Goal: Information Seeking & Learning: Learn about a topic

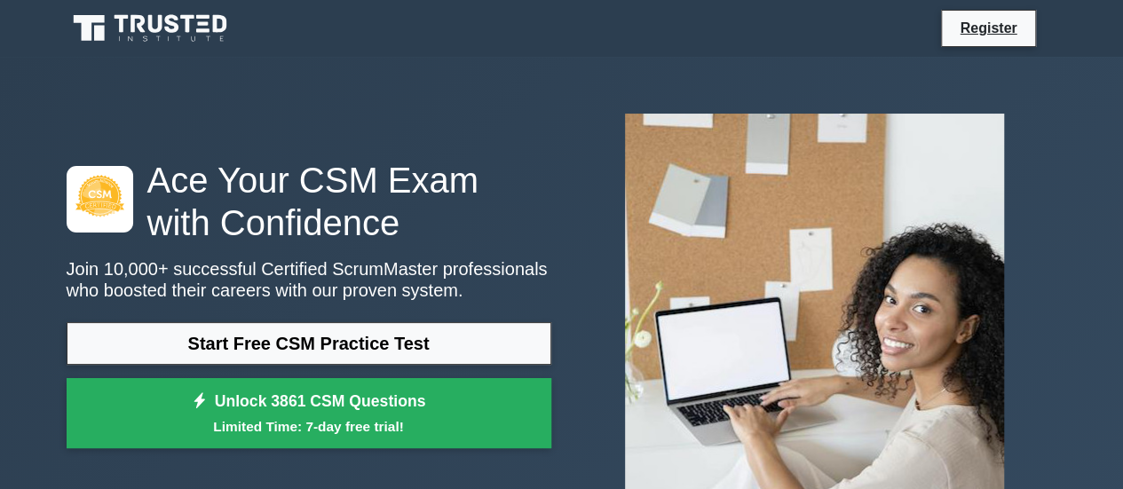
scroll to position [89, 0]
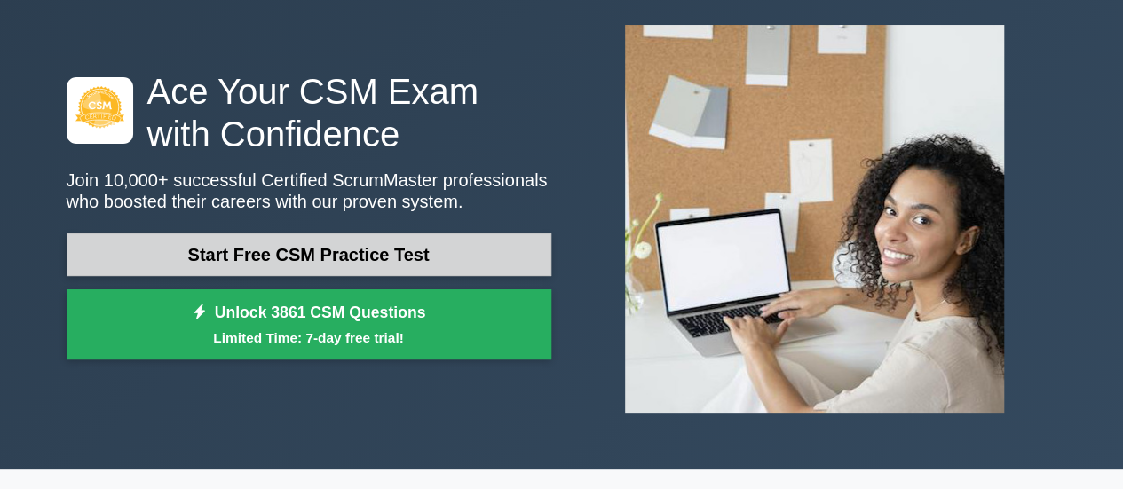
click at [452, 246] on link "Start Free CSM Practice Test" at bounding box center [309, 255] width 485 height 43
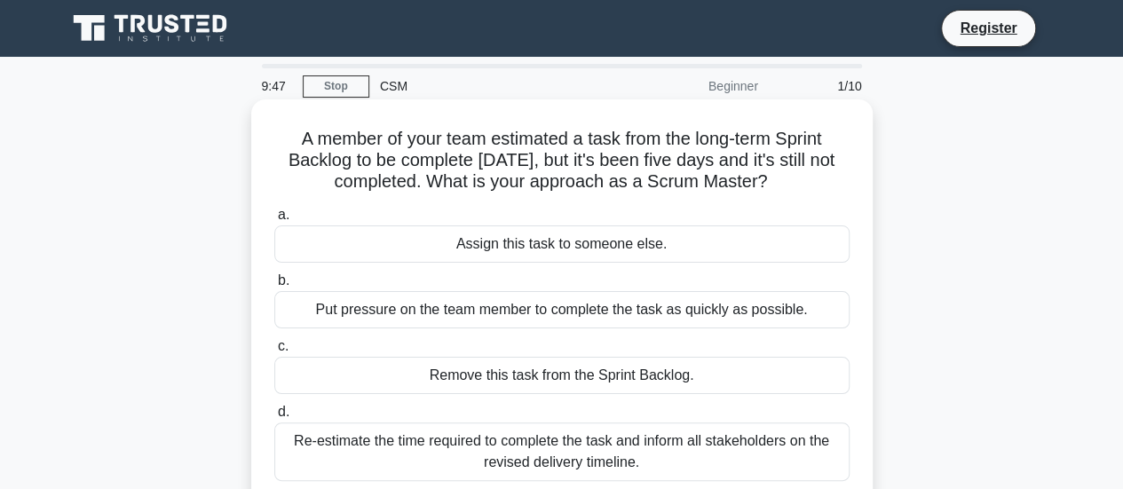
scroll to position [89, 0]
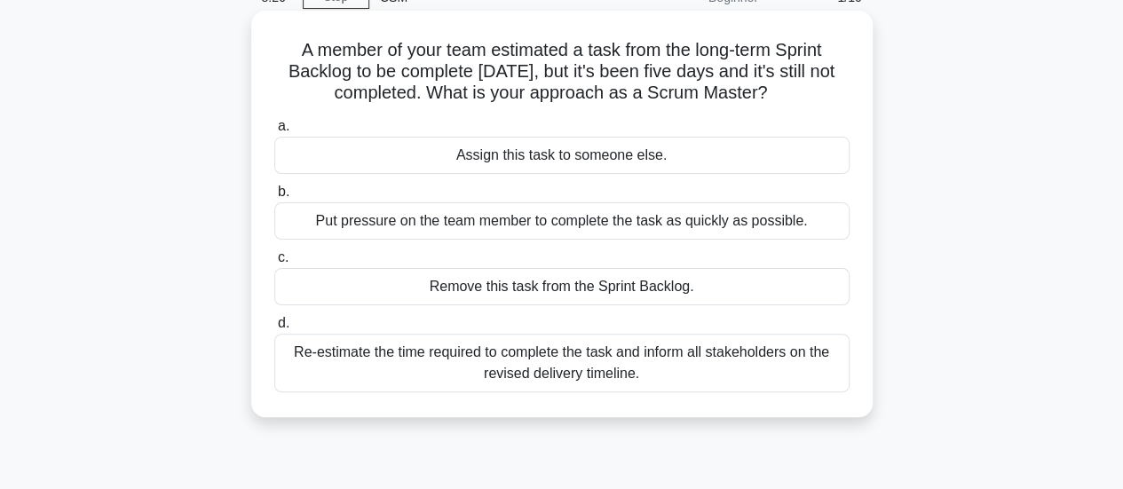
click at [519, 368] on div "Re-estimate the time required to complete the task and inform all stakeholders …" at bounding box center [561, 363] width 575 height 59
click at [274, 329] on input "d. Re-estimate the time required to complete the task and inform all stakeholde…" at bounding box center [274, 324] width 0 height 12
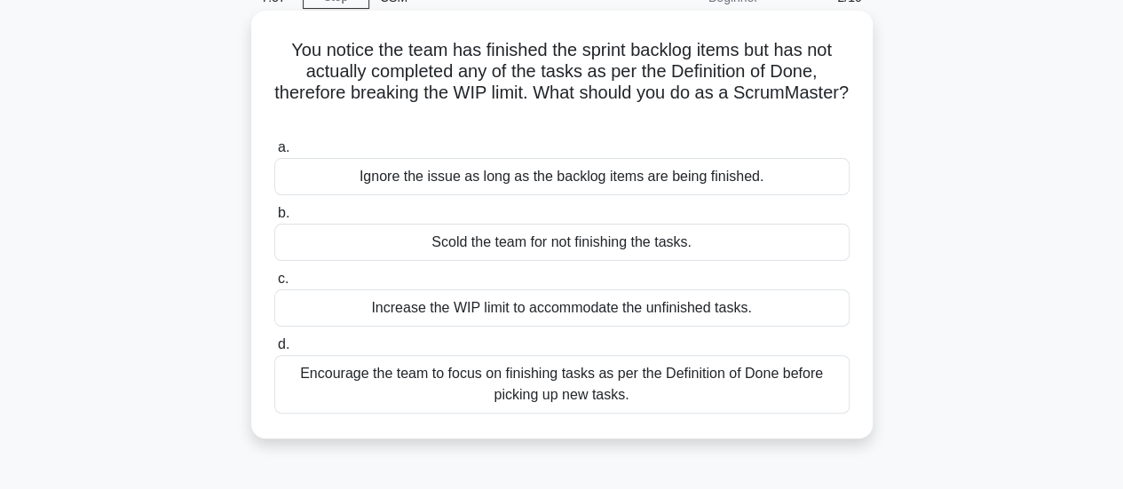
click at [599, 386] on div "Encourage the team to focus on finishing tasks as per the Definition of Done be…" at bounding box center [561, 384] width 575 height 59
click at [274, 351] on input "d. Encourage the team to focus on finishing tasks as per the Definition of Done…" at bounding box center [274, 345] width 0 height 12
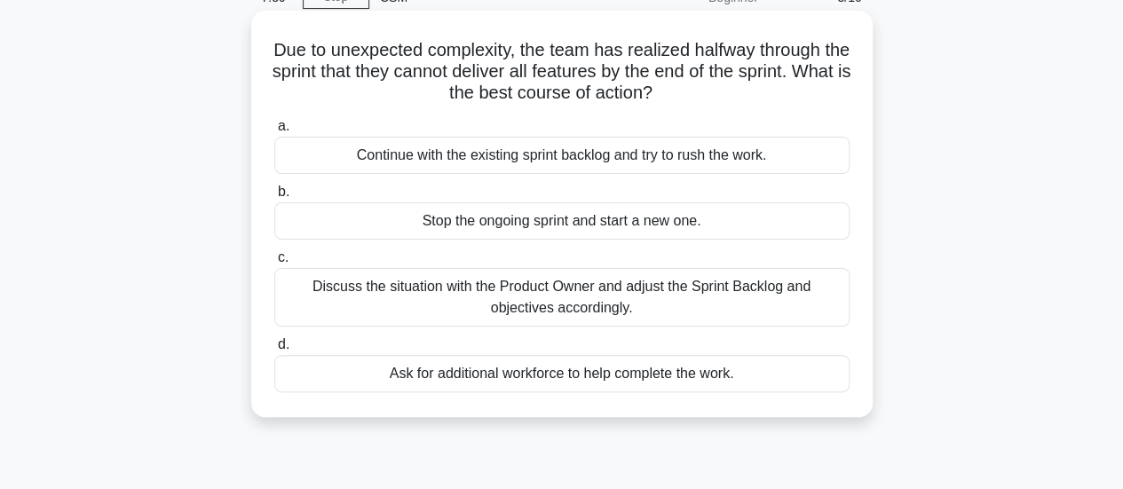
click at [545, 290] on div "Discuss the situation with the Product Owner and adjust the Sprint Backlog and …" at bounding box center [561, 297] width 575 height 59
click at [274, 264] on input "c. Discuss the situation with the Product Owner and adjust the Sprint Backlog a…" at bounding box center [274, 258] width 0 height 12
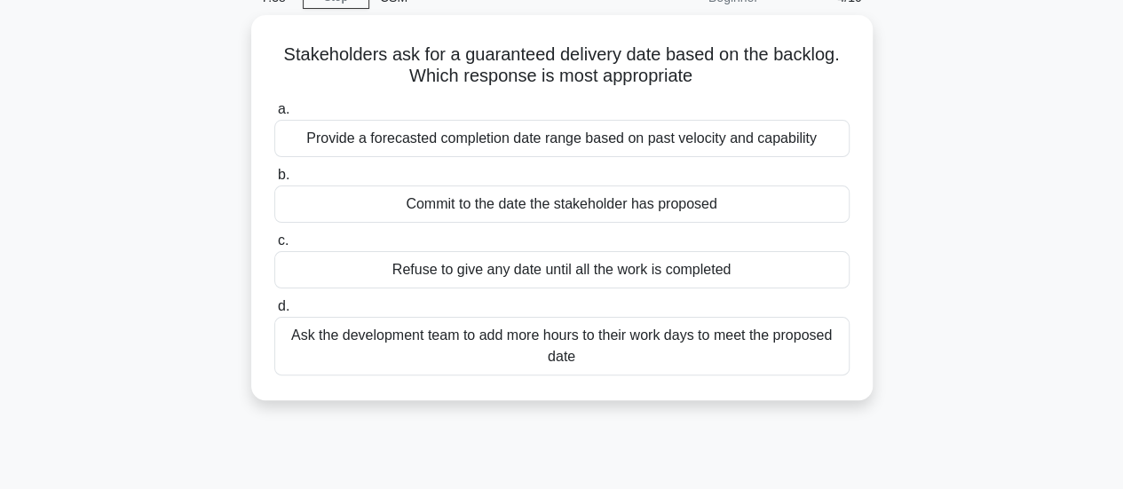
scroll to position [0, 0]
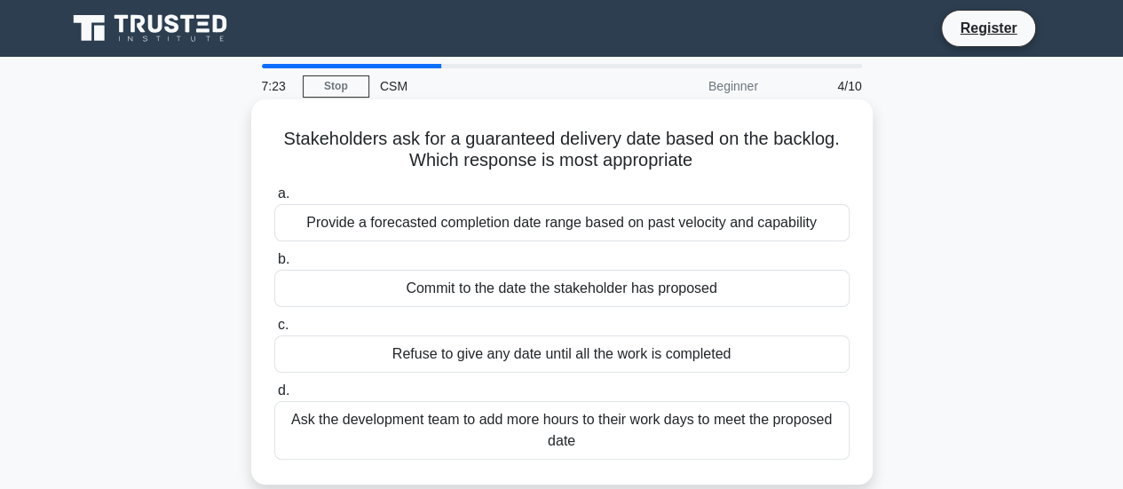
click at [412, 226] on div "Provide a forecasted completion date range based on past velocity and capability" at bounding box center [561, 222] width 575 height 37
click at [274, 200] on input "a. Provide a forecasted completion date range based on past velocity and capabi…" at bounding box center [274, 194] width 0 height 12
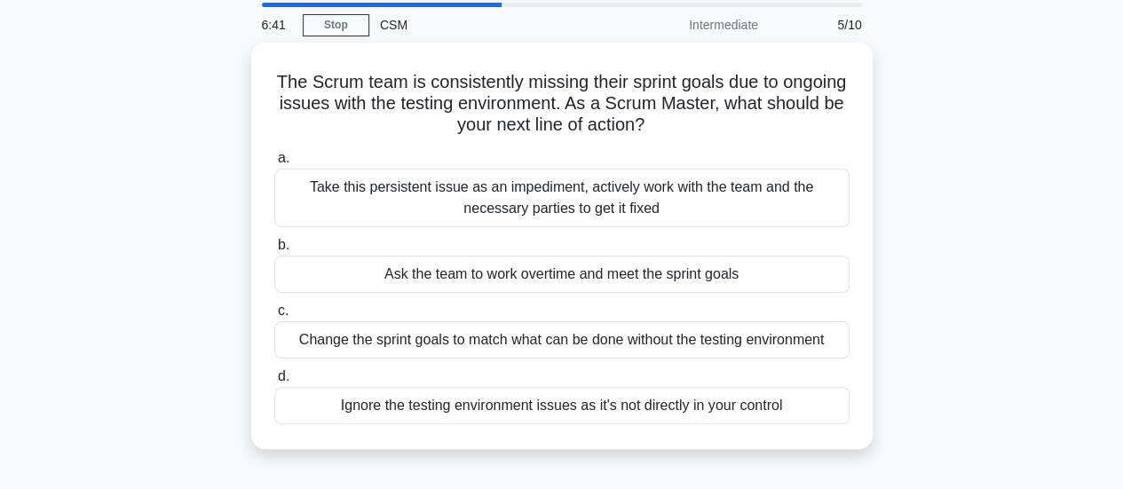
scroll to position [89, 0]
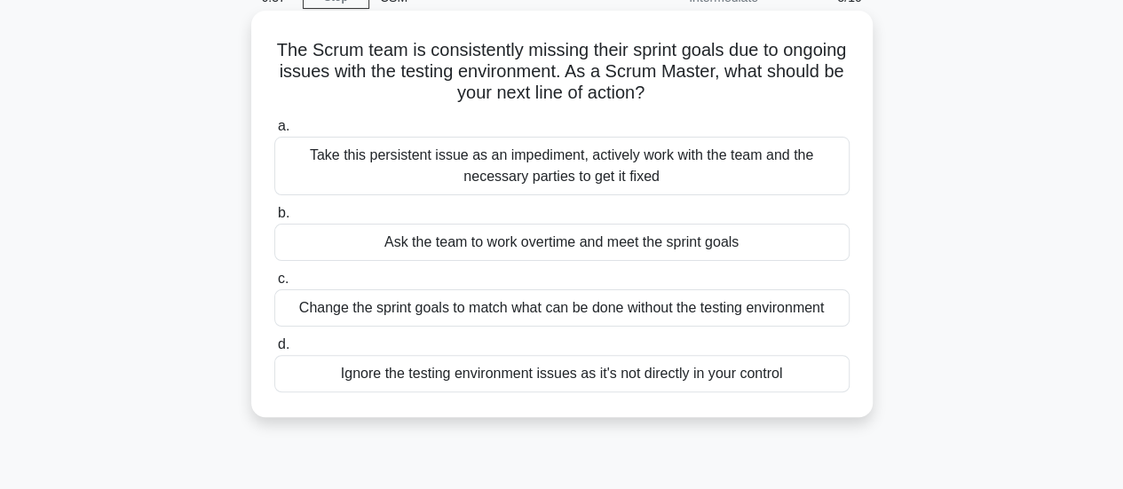
click at [590, 170] on div "Take this persistent issue as an impediment, actively work with the team and th…" at bounding box center [561, 166] width 575 height 59
click at [274, 132] on input "a. Take this persistent issue as an impediment, actively work with the team and…" at bounding box center [274, 127] width 0 height 12
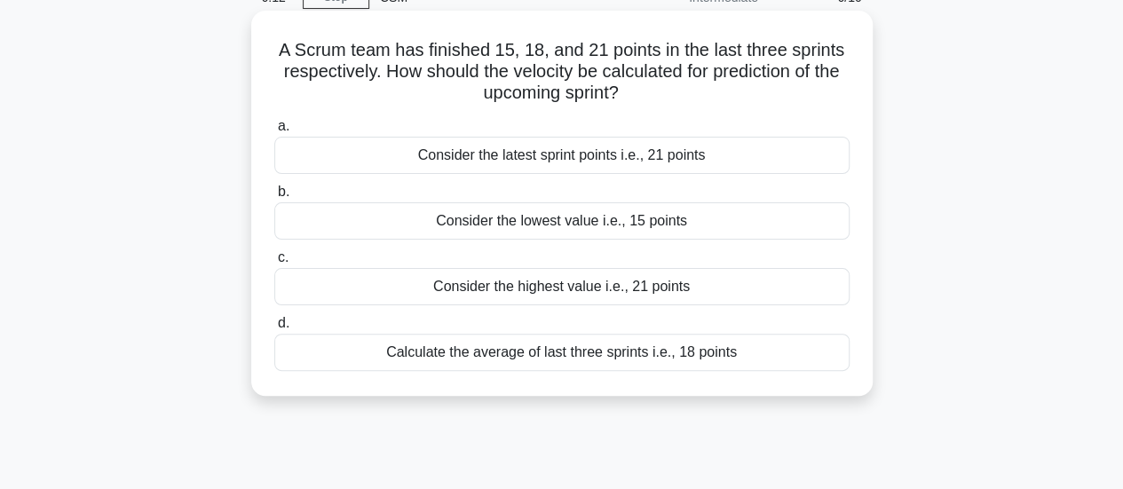
click at [588, 280] on div "Consider the highest value i.e., 21 points" at bounding box center [561, 286] width 575 height 37
click at [274, 264] on input "c. Consider the highest value i.e., 21 points" at bounding box center [274, 258] width 0 height 12
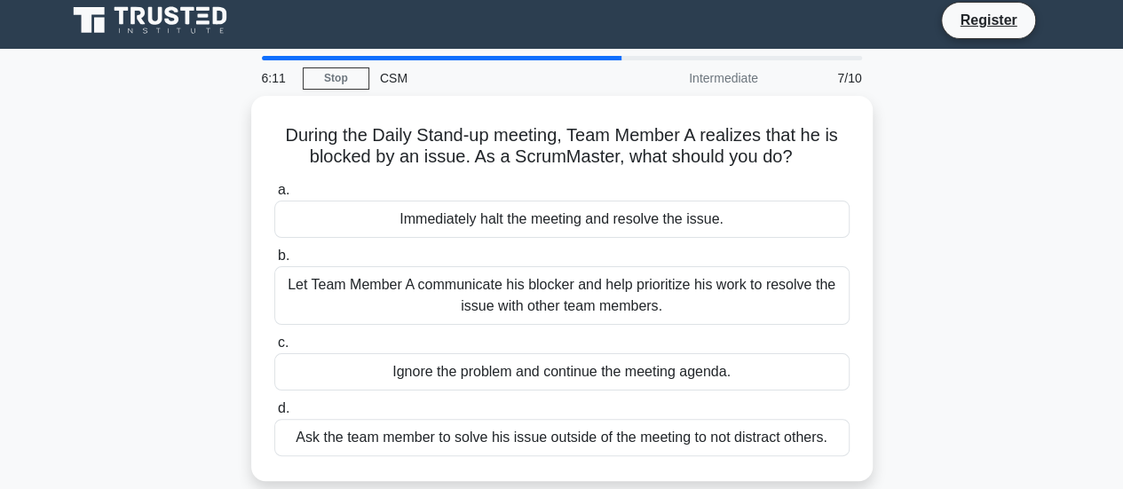
scroll to position [0, 0]
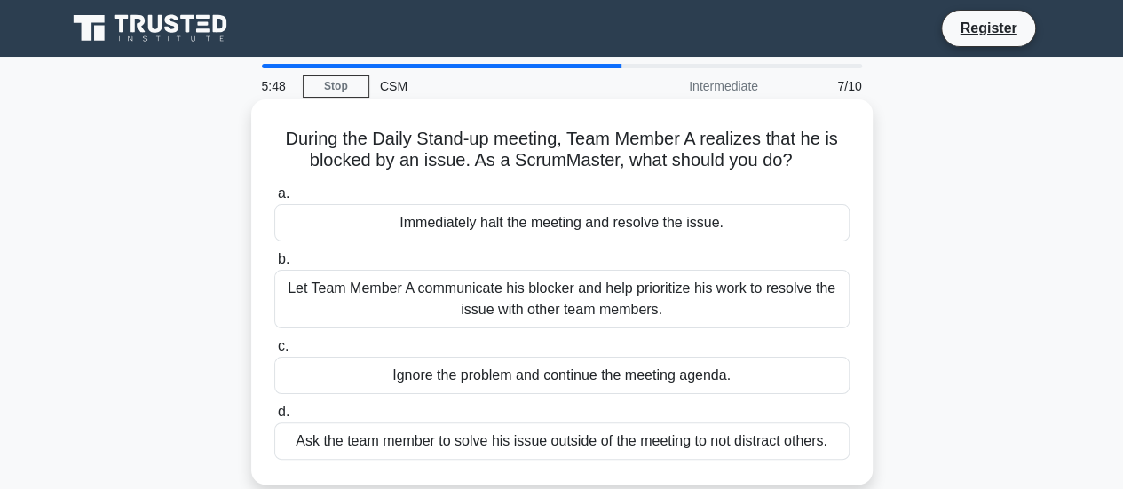
click at [590, 312] on div "Let Team Member A communicate his blocker and help prioritize his work to resol…" at bounding box center [561, 299] width 575 height 59
click at [274, 266] on input "b. Let Team Member A communicate his blocker and help prioritize his work to re…" at bounding box center [274, 260] width 0 height 12
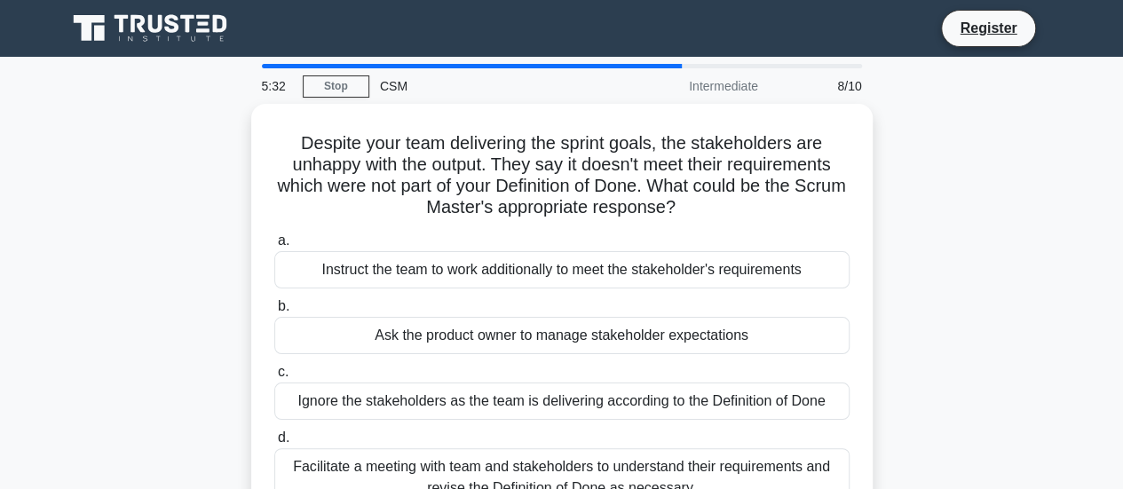
scroll to position [89, 0]
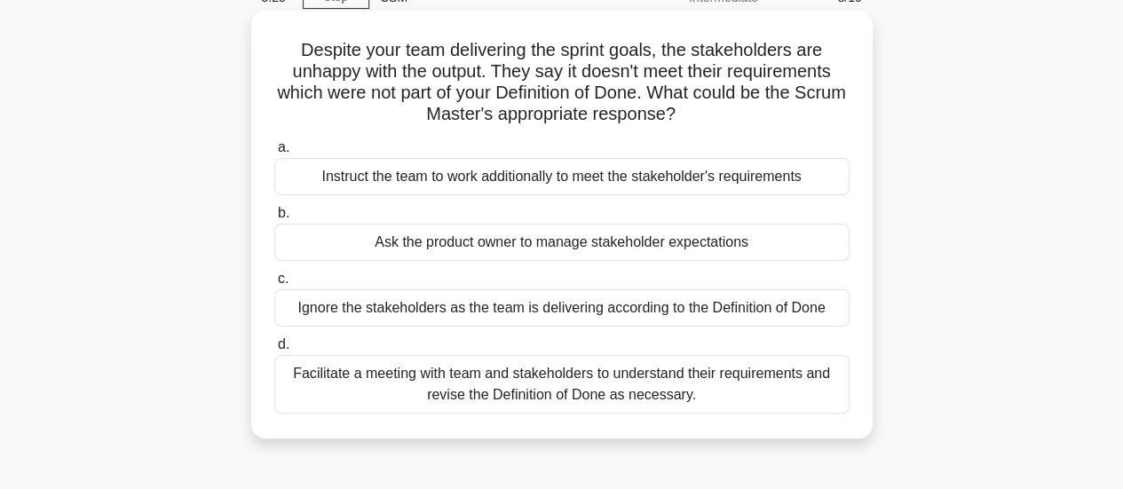
click at [550, 386] on div "Facilitate a meeting with team and stakeholders to understand their requirement…" at bounding box center [561, 384] width 575 height 59
click at [274, 351] on input "d. Facilitate a meeting with team and stakeholders to understand their requirem…" at bounding box center [274, 345] width 0 height 12
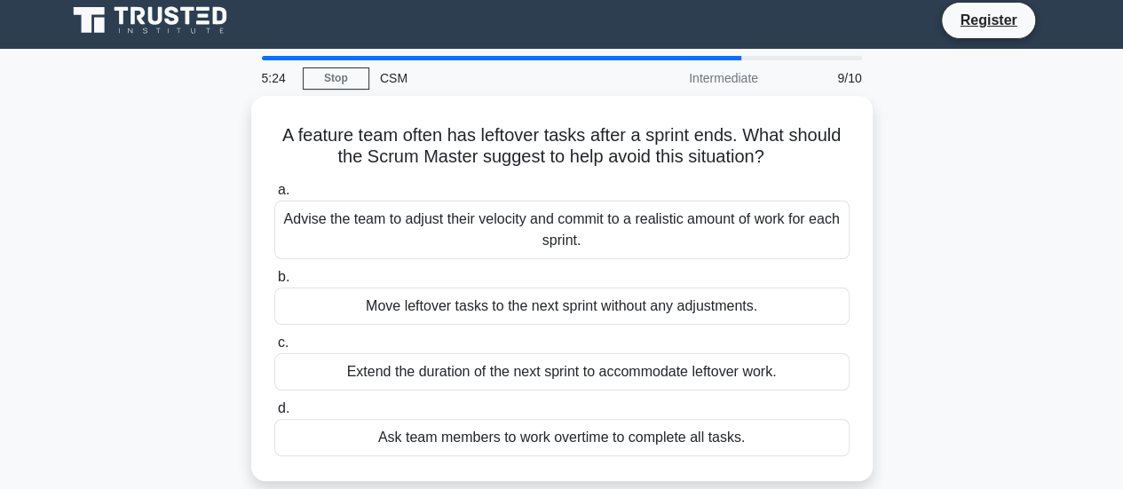
scroll to position [0, 0]
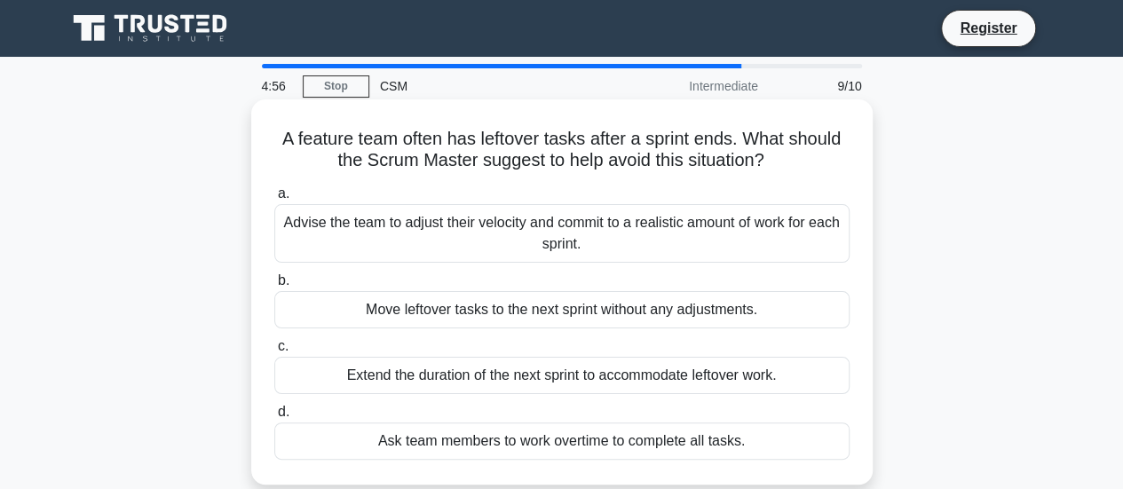
click at [710, 230] on div "Advise the team to adjust their velocity and commit to a realistic amount of wo…" at bounding box center [561, 233] width 575 height 59
click at [274, 200] on input "a. Advise the team to adjust their velocity and commit to a realistic amount of…" at bounding box center [274, 194] width 0 height 12
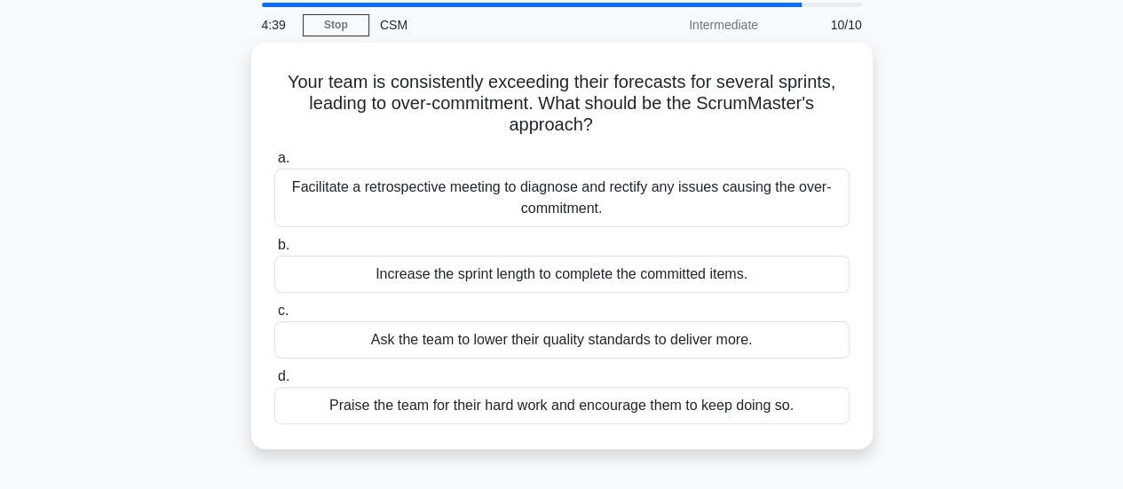
scroll to position [89, 0]
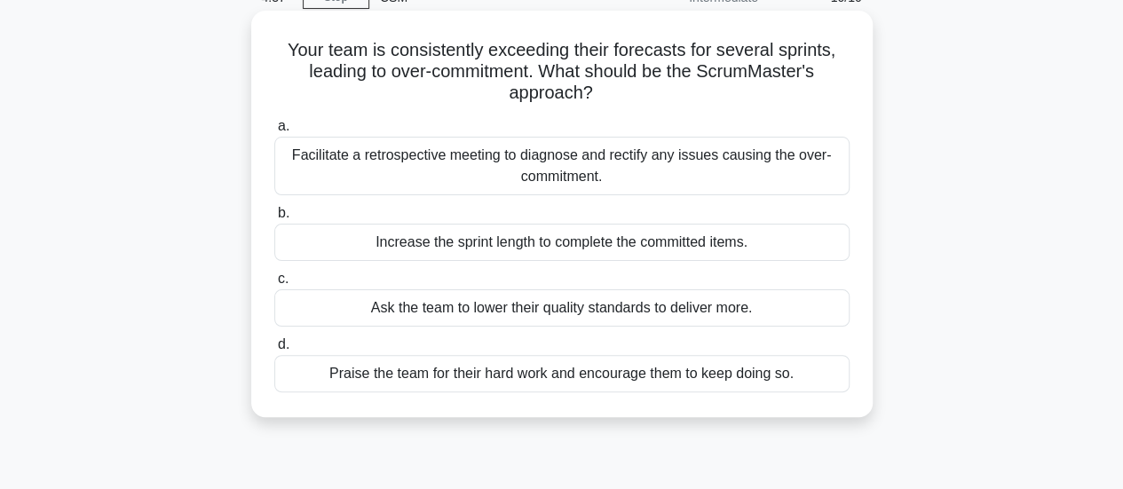
click at [689, 157] on div "Facilitate a retrospective meeting to diagnose and rectify any issues causing t…" at bounding box center [561, 166] width 575 height 59
click at [274, 132] on input "a. Facilitate a retrospective meeting to diagnose and rectify any issues causin…" at bounding box center [274, 127] width 0 height 12
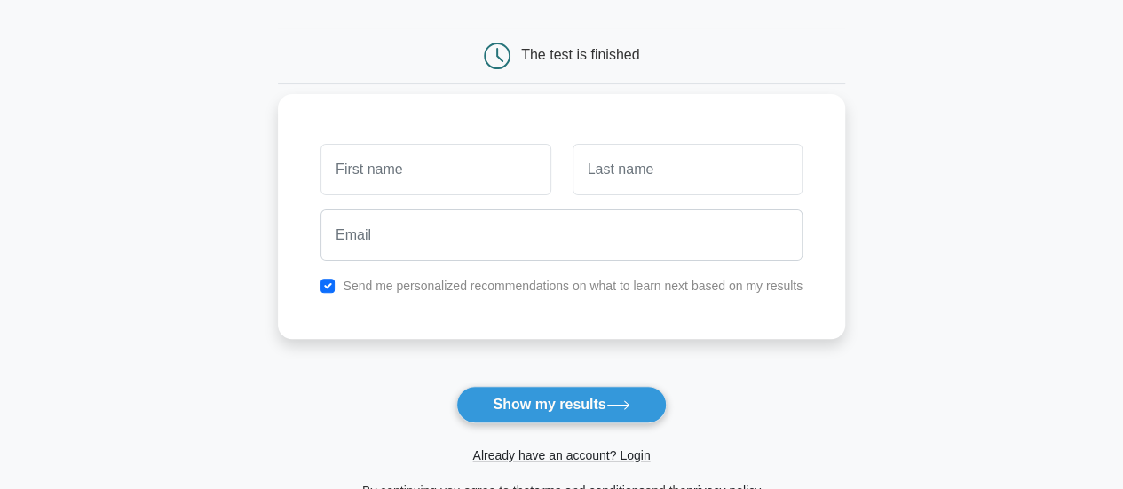
scroll to position [178, 0]
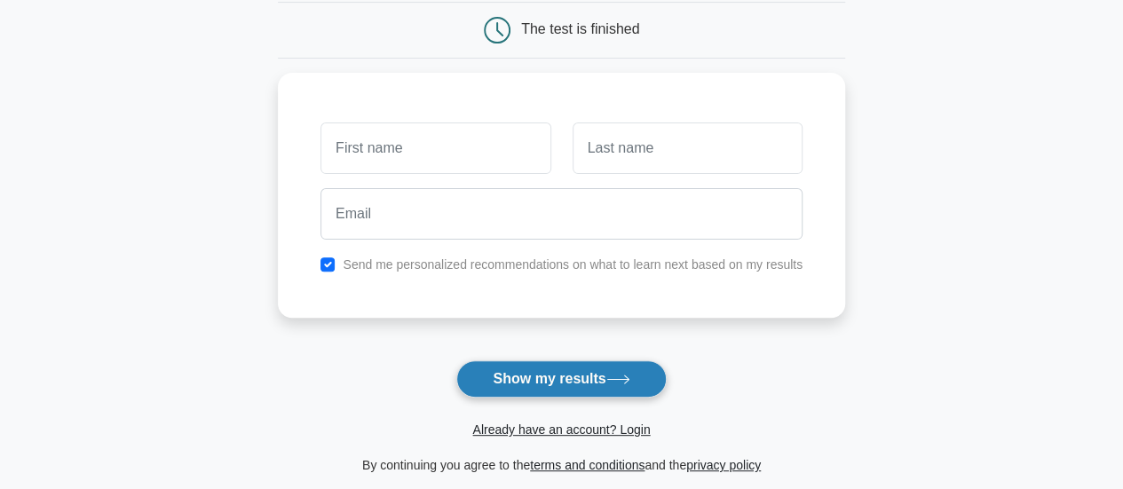
click at [591, 375] on button "Show my results" at bounding box center [561, 379] width 210 height 37
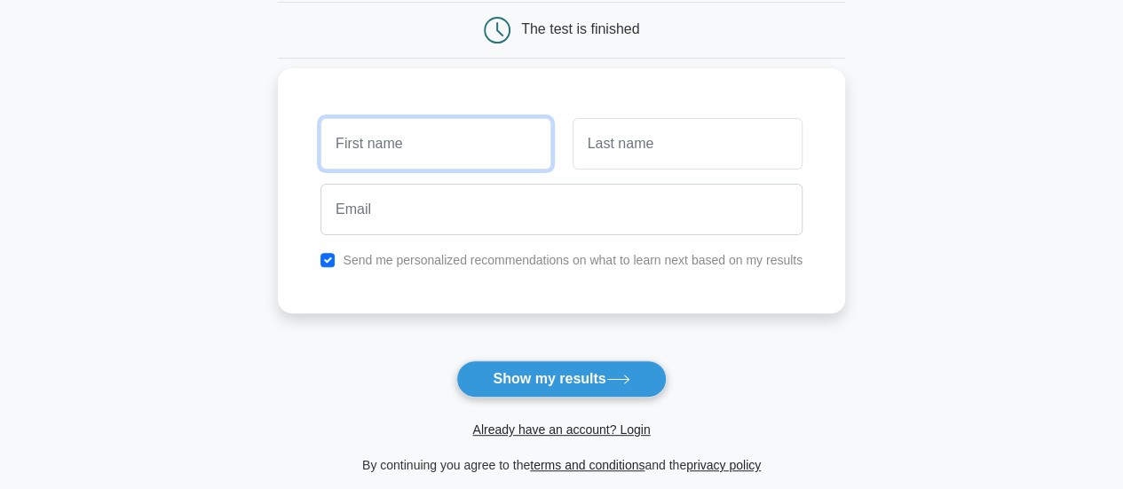
click at [443, 142] on input "text" at bounding box center [436, 144] width 230 height 52
type input "Kawaljeet"
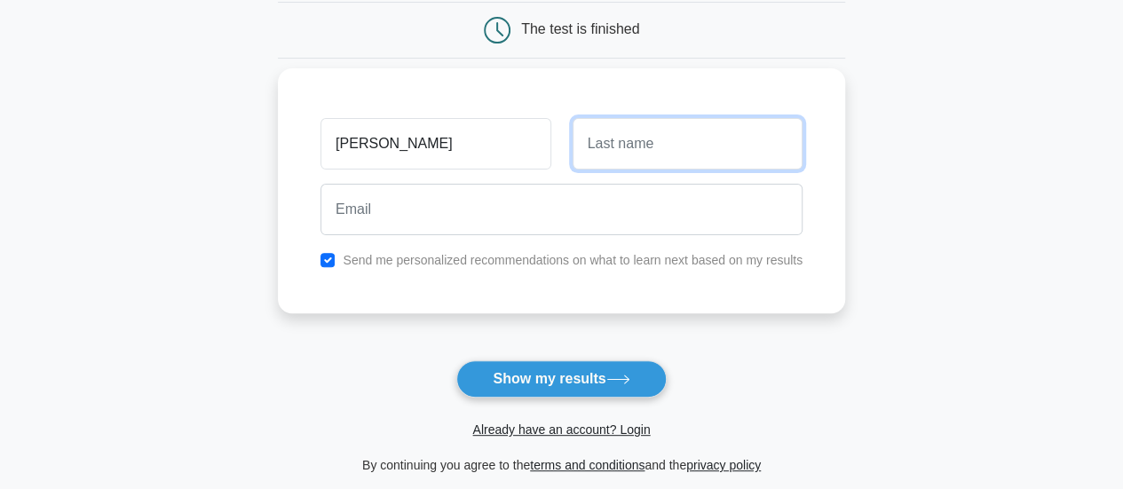
click at [602, 143] on input "text" at bounding box center [688, 144] width 230 height 52
type input "bhatti"
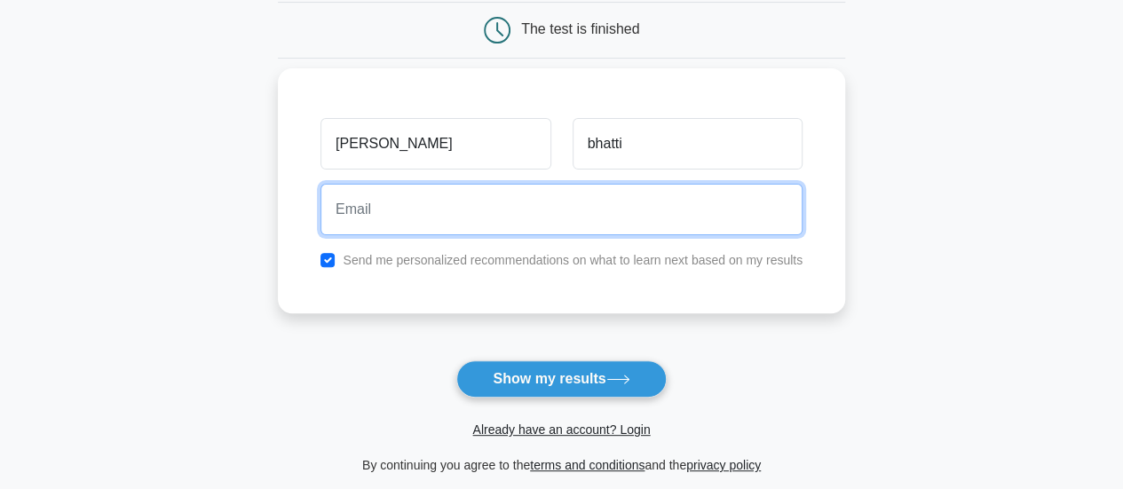
click at [497, 193] on input "email" at bounding box center [562, 210] width 482 height 52
type input "kb9958@gmail.com"
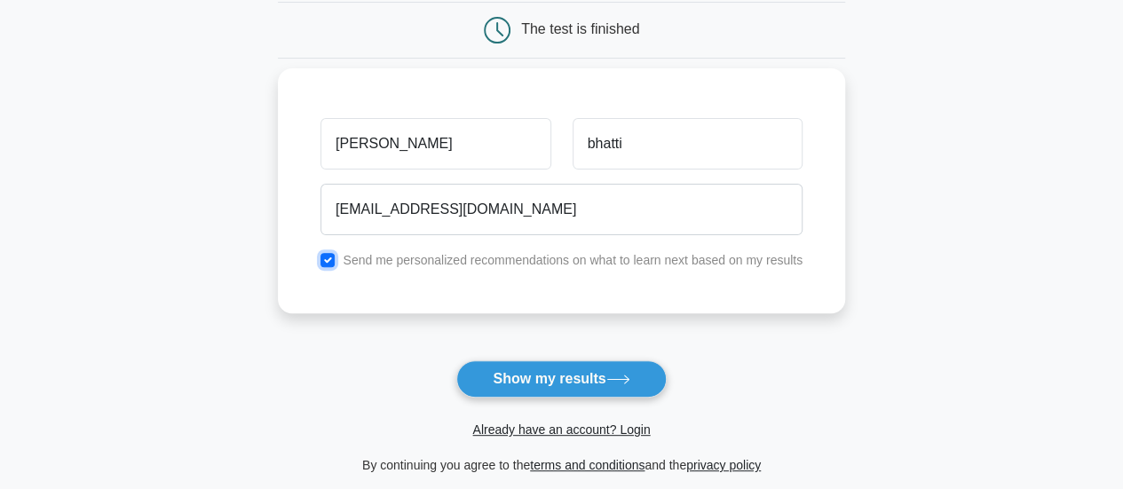
click at [330, 258] on input "checkbox" at bounding box center [328, 260] width 14 height 14
checkbox input "false"
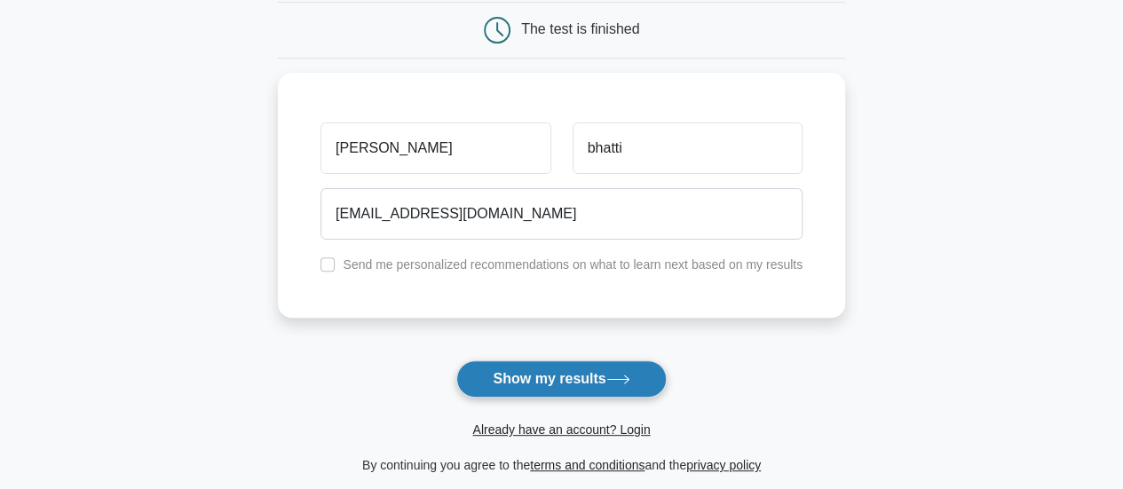
click at [597, 376] on button "Show my results" at bounding box center [561, 379] width 210 height 37
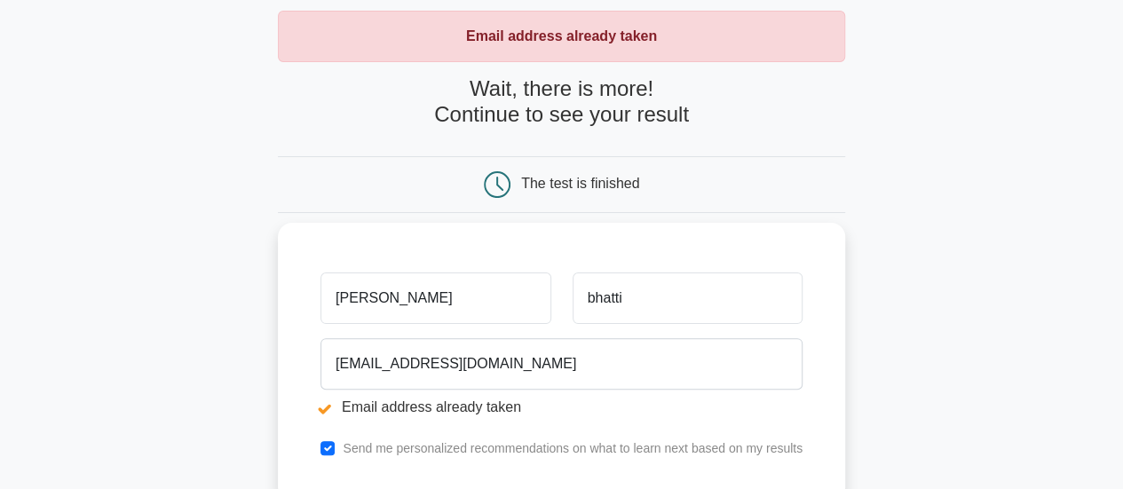
scroll to position [178, 0]
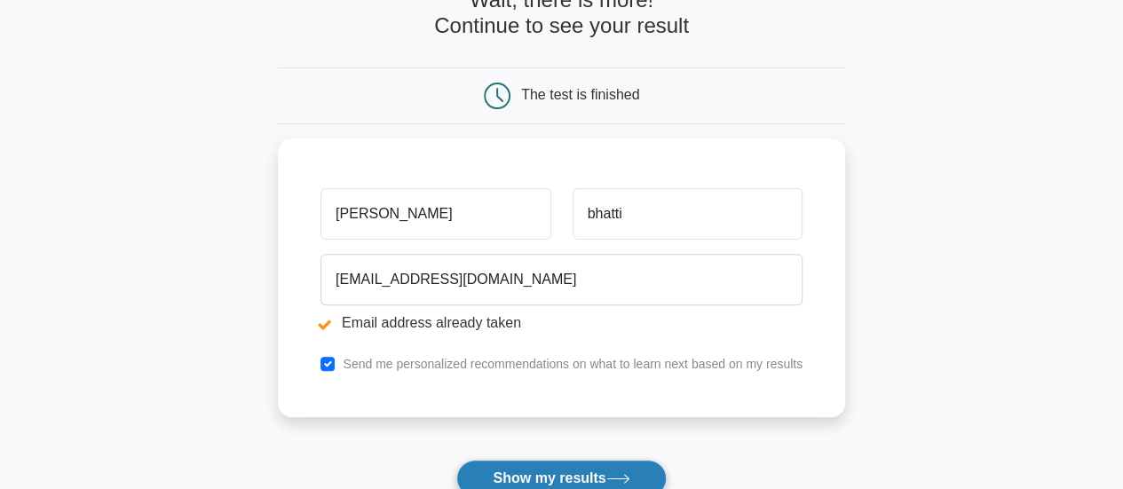
click at [536, 460] on button "Show my results" at bounding box center [561, 478] width 210 height 37
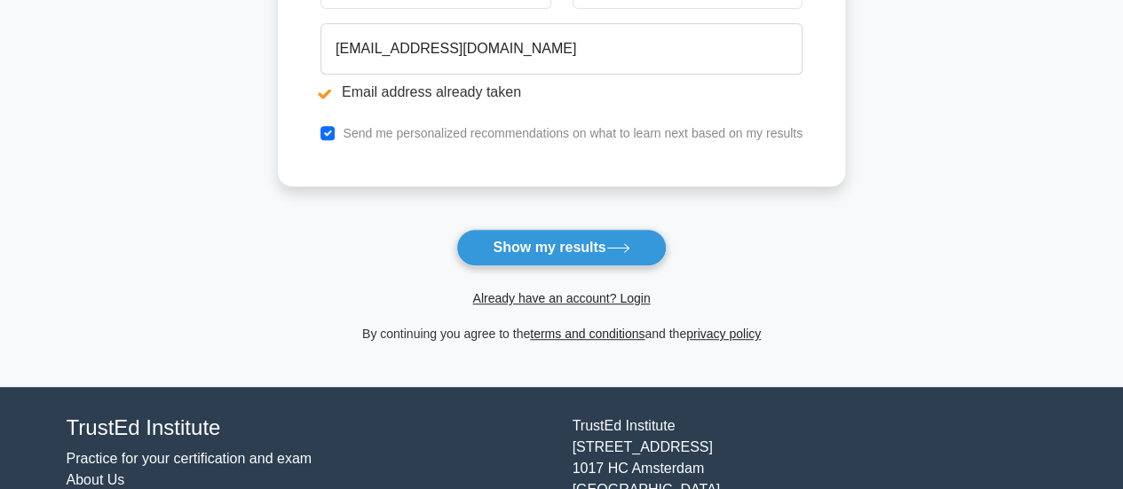
scroll to position [444, 0]
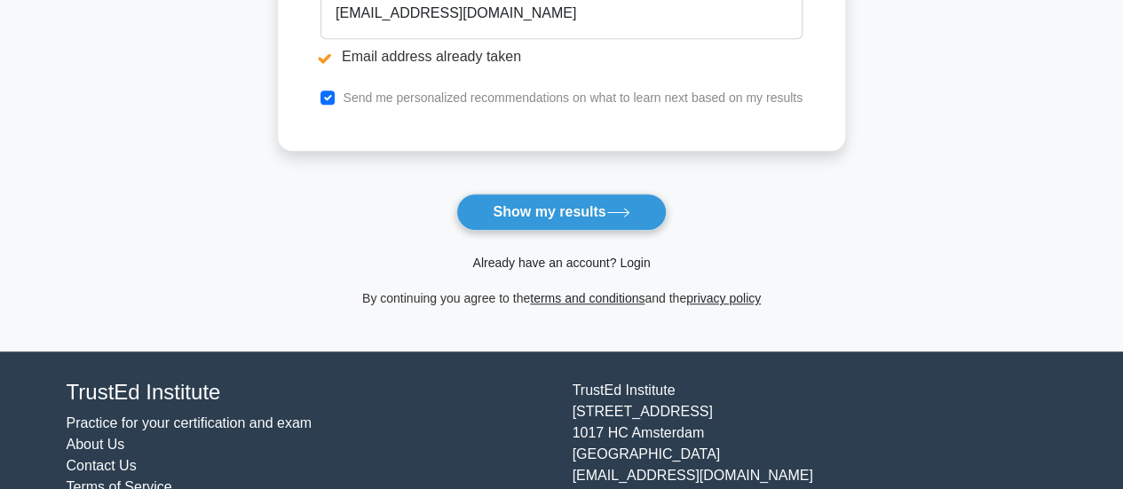
click at [583, 266] on link "Already have an account? Login" at bounding box center [561, 263] width 178 height 14
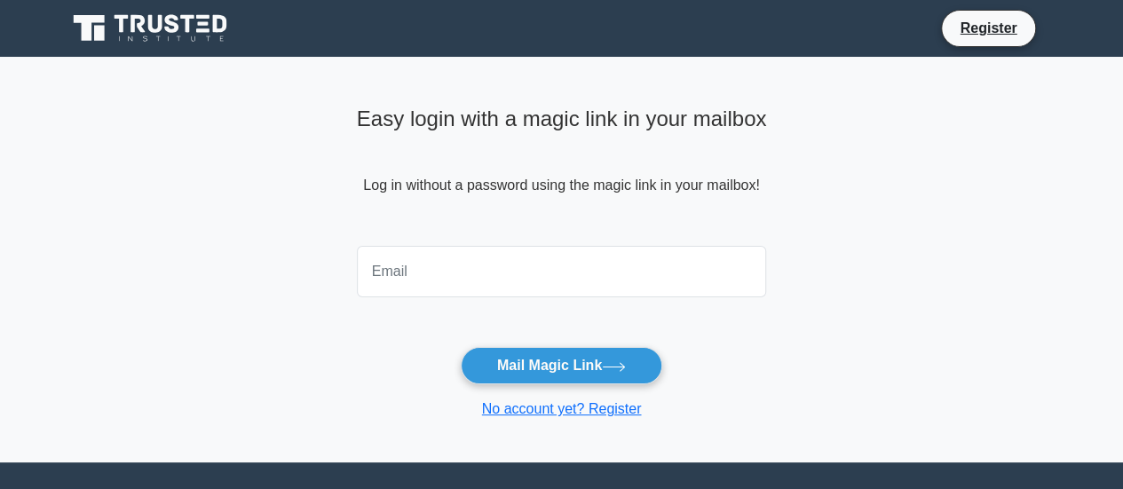
click at [556, 266] on input "email" at bounding box center [562, 272] width 410 height 52
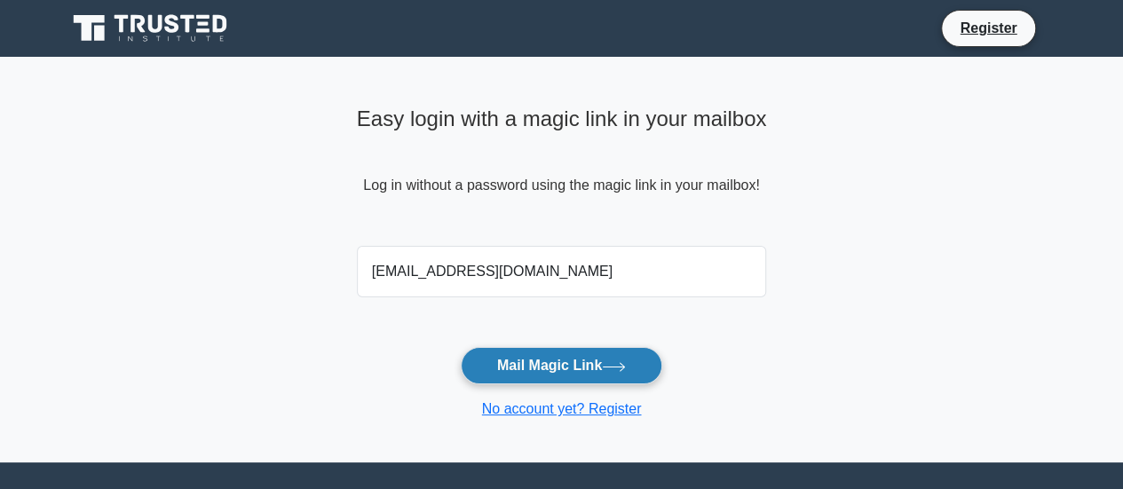
type input "kb9958@gmail.com"
click at [520, 368] on button "Mail Magic Link" at bounding box center [562, 365] width 202 height 37
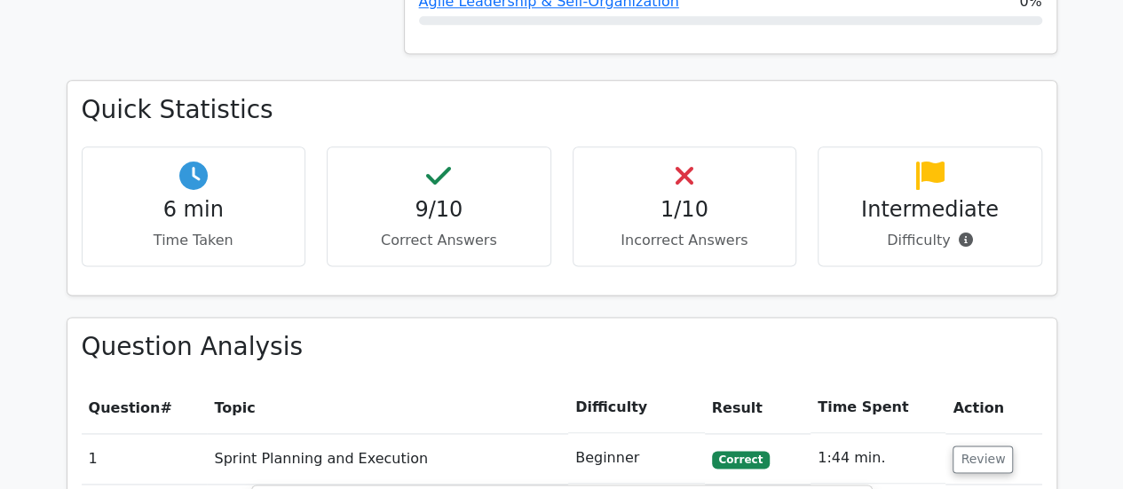
scroll to position [1066, 0]
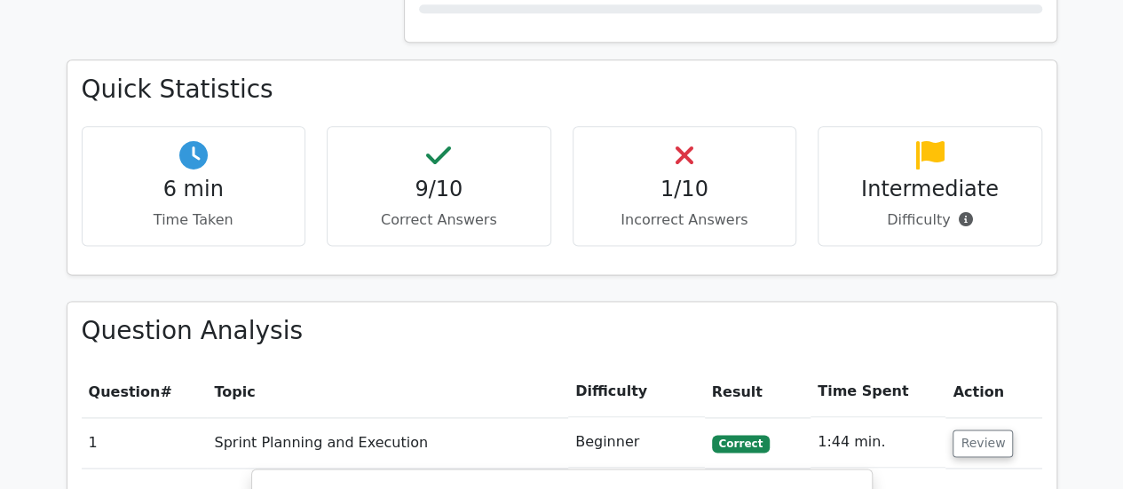
click at [675, 177] on h4 "1/10" at bounding box center [685, 190] width 194 height 26
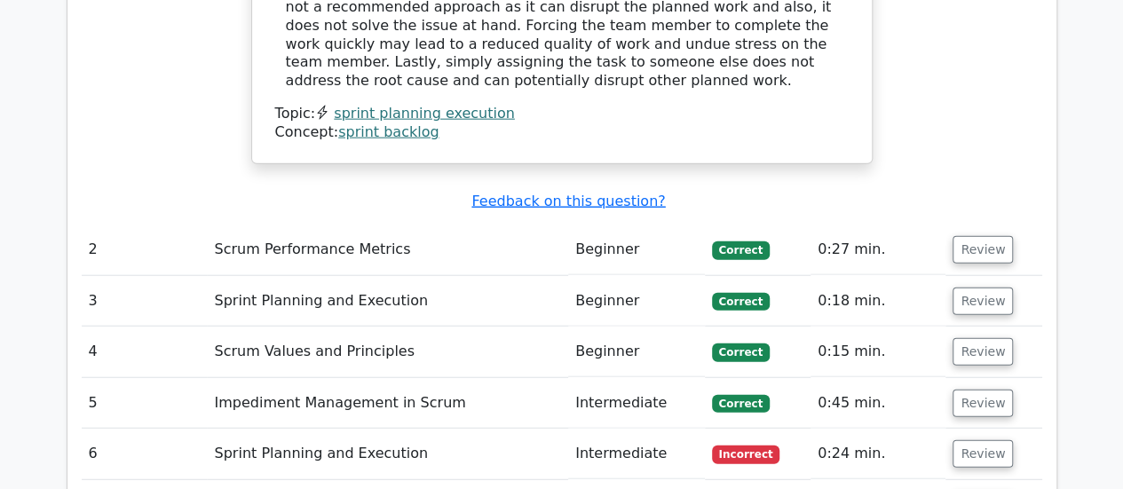
scroll to position [2131, 0]
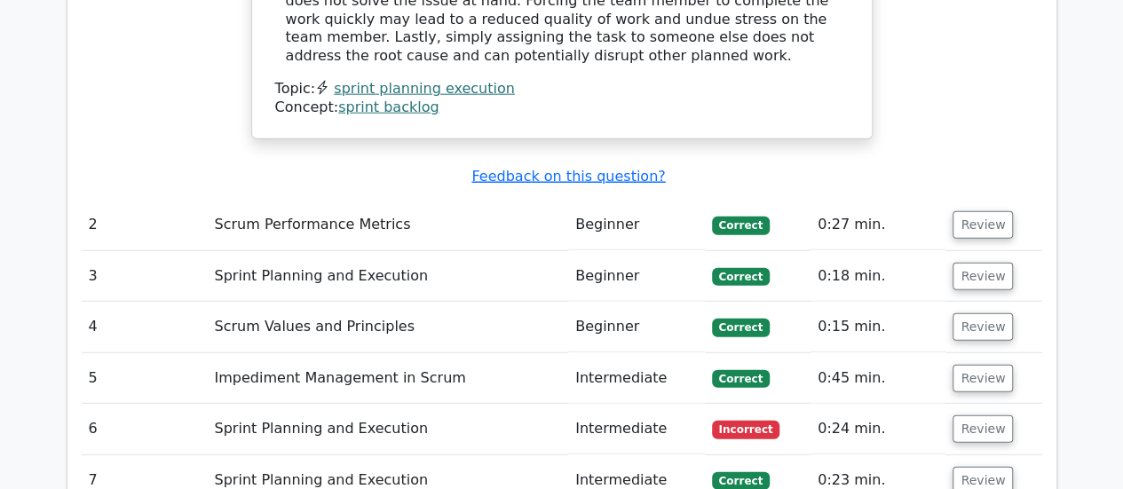
click at [384, 404] on td "Sprint Planning and Execution" at bounding box center [387, 429] width 361 height 51
click at [726, 421] on span "Incorrect" at bounding box center [746, 430] width 68 height 18
click at [644, 404] on td "Intermediate" at bounding box center [636, 429] width 137 height 51
click at [969, 416] on button "Review" at bounding box center [983, 430] width 60 height 28
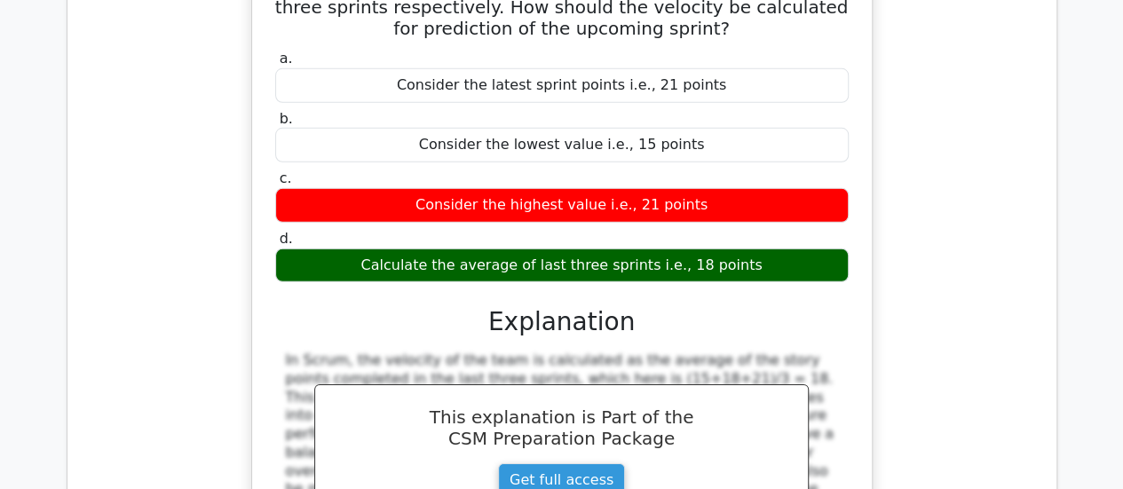
scroll to position [2664, 0]
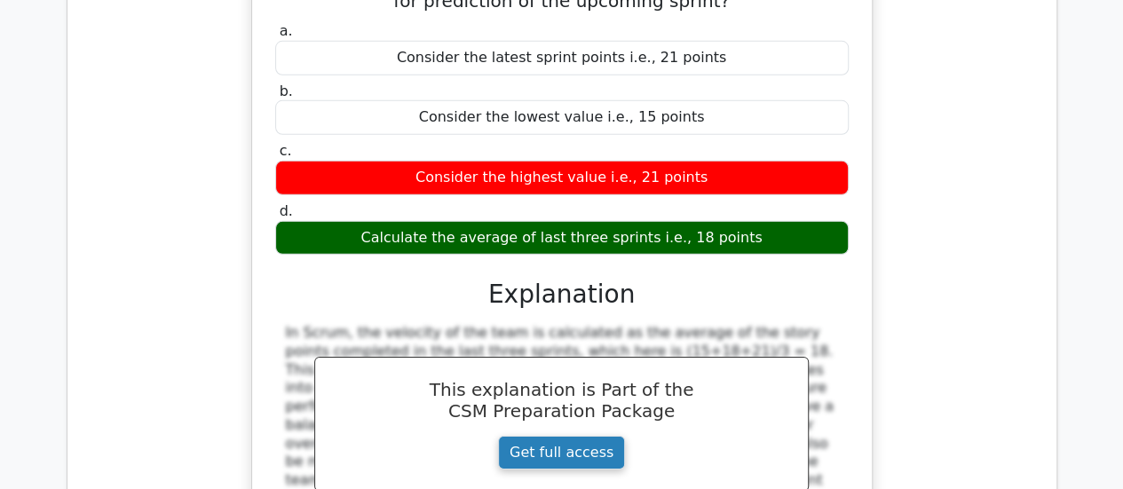
click at [563, 436] on link "Get full access" at bounding box center [561, 453] width 127 height 34
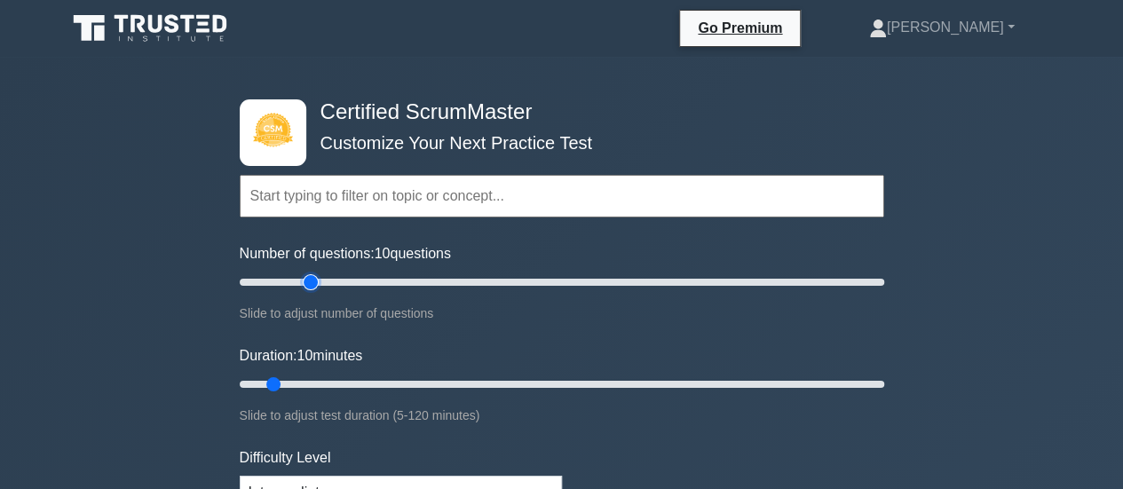
click at [309, 275] on input "Number of questions: 10 questions" at bounding box center [562, 282] width 645 height 21
type input "20"
click at [295, 278] on input "Number of questions: 20 questions" at bounding box center [562, 282] width 645 height 21
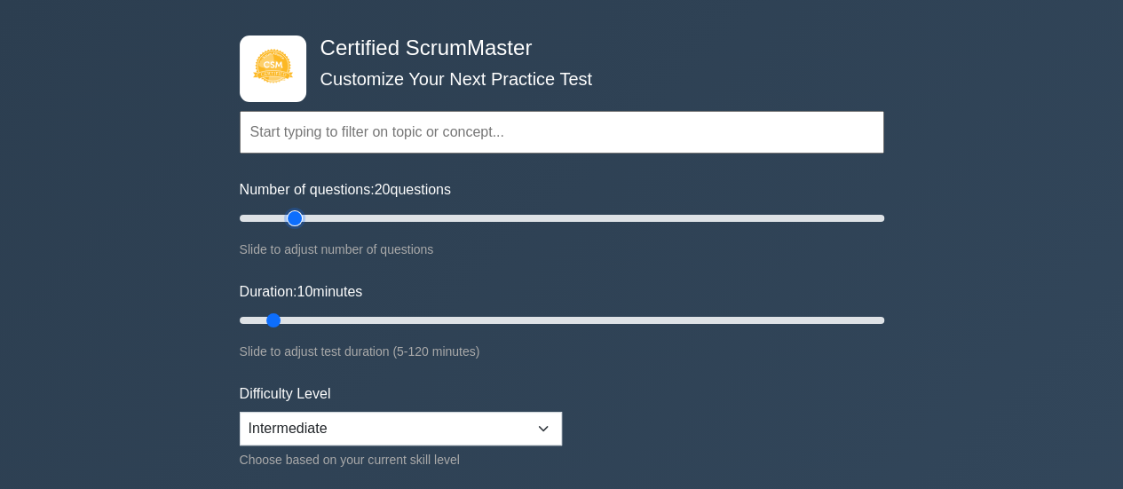
scroll to position [89, 0]
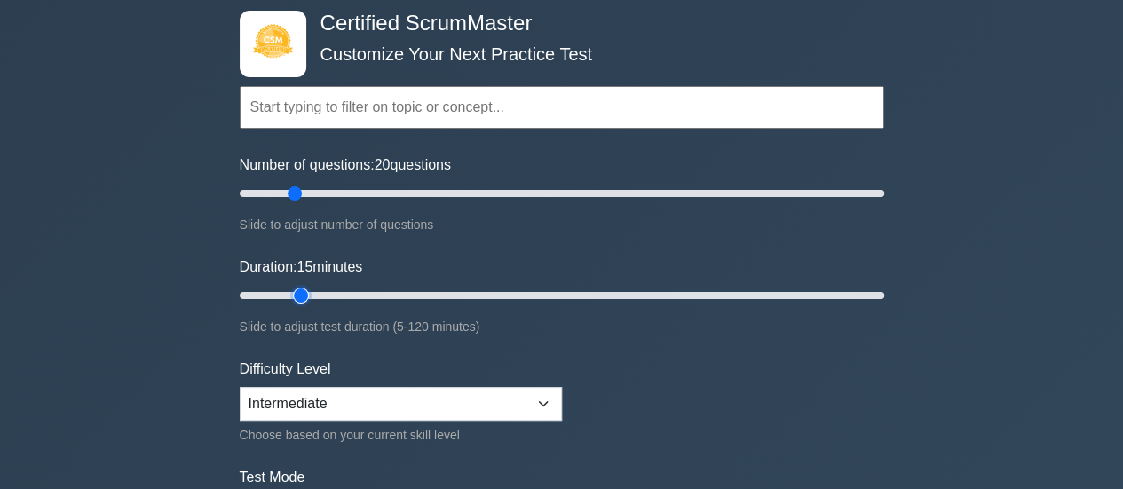
type input "15"
click at [302, 289] on input "Duration: 15 minutes" at bounding box center [562, 295] width 645 height 21
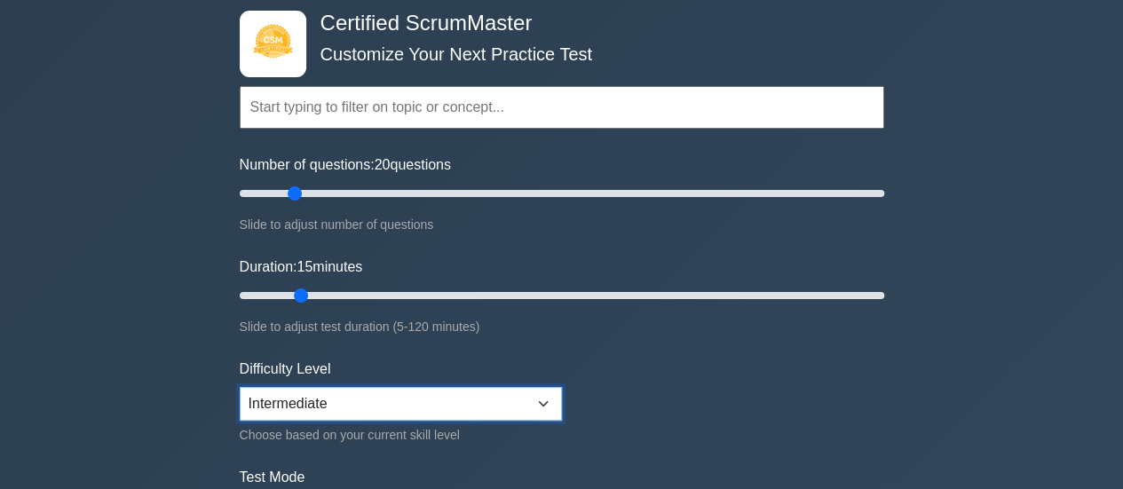
click at [480, 388] on select "Beginner Intermediate Expert" at bounding box center [401, 404] width 322 height 34
select select "expert"
click at [240, 387] on select "Beginner Intermediate Expert" at bounding box center [401, 404] width 322 height 34
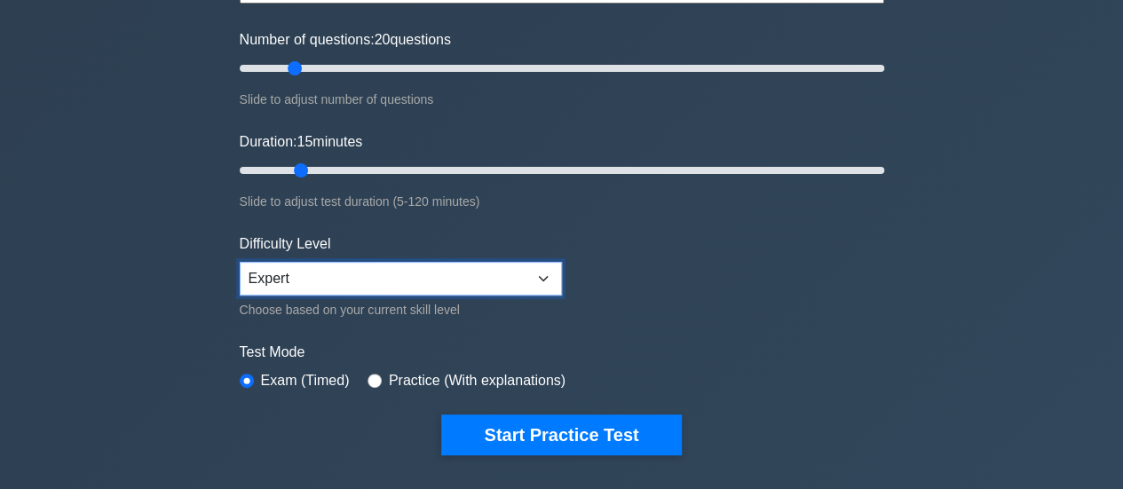
scroll to position [266, 0]
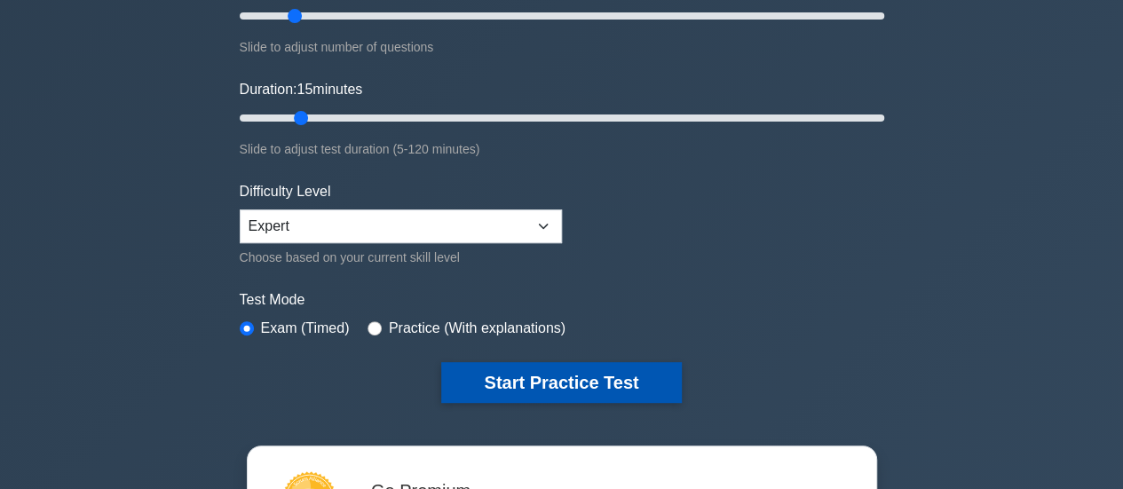
click at [524, 385] on button "Start Practice Test" at bounding box center [561, 382] width 240 height 41
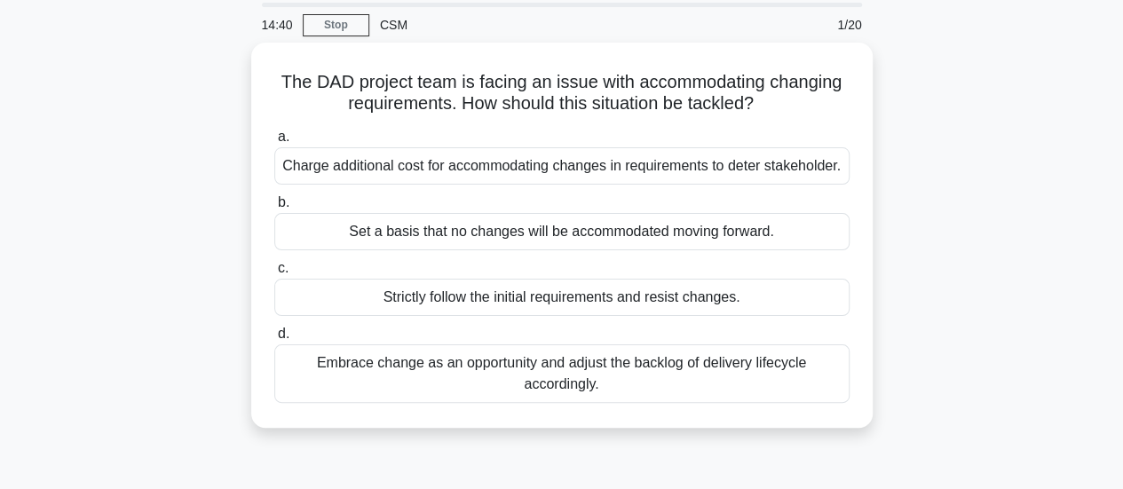
scroll to position [89, 0]
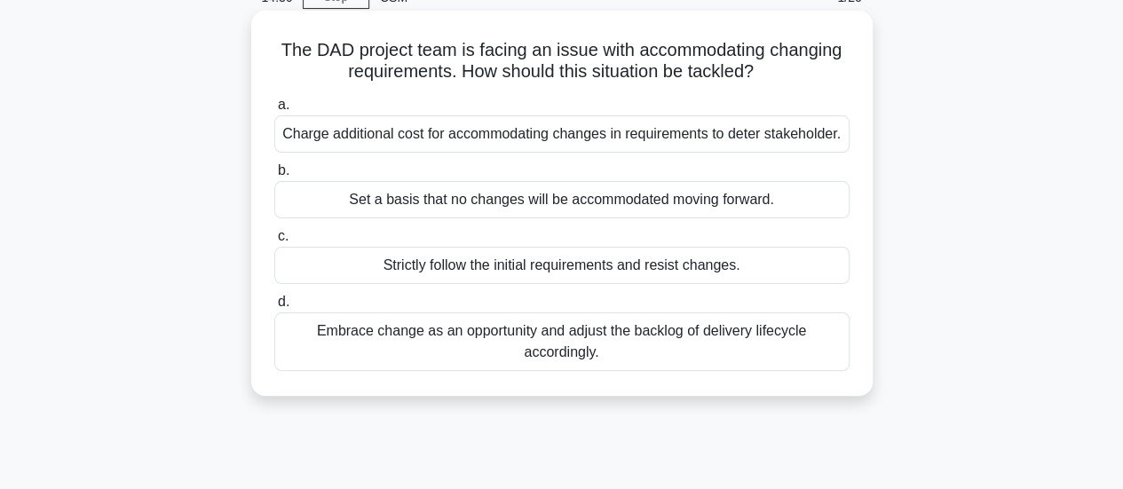
click at [533, 364] on div "Embrace change as an opportunity and adjust the backlog of delivery lifecycle a…" at bounding box center [561, 342] width 575 height 59
click at [274, 308] on input "d. Embrace change as an opportunity and adjust the backlog of delivery lifecycl…" at bounding box center [274, 303] width 0 height 12
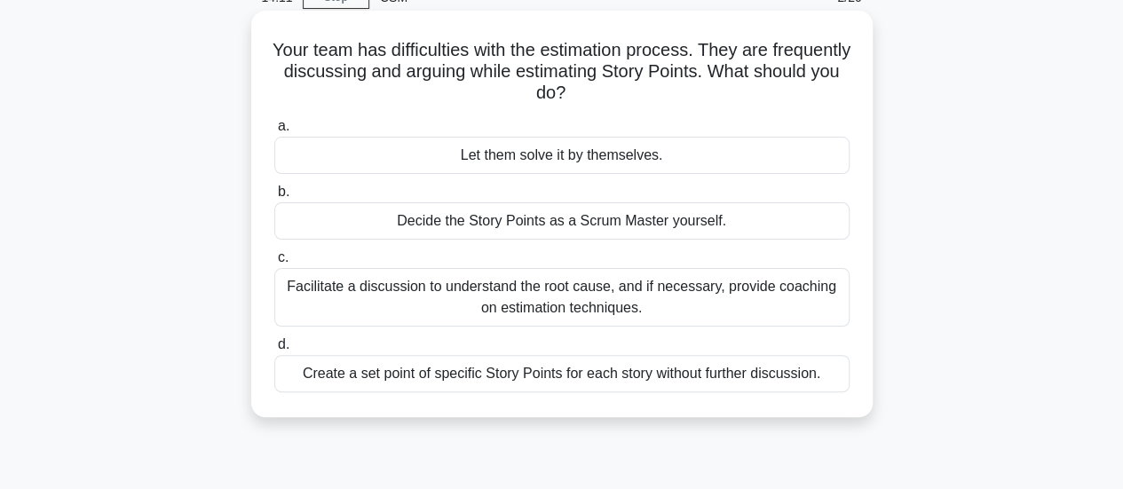
click at [567, 297] on div "Facilitate a discussion to understand the root cause, and if necessary, provide…" at bounding box center [561, 297] width 575 height 59
click at [274, 264] on input "c. Facilitate a discussion to understand the root cause, and if necessary, prov…" at bounding box center [274, 258] width 0 height 12
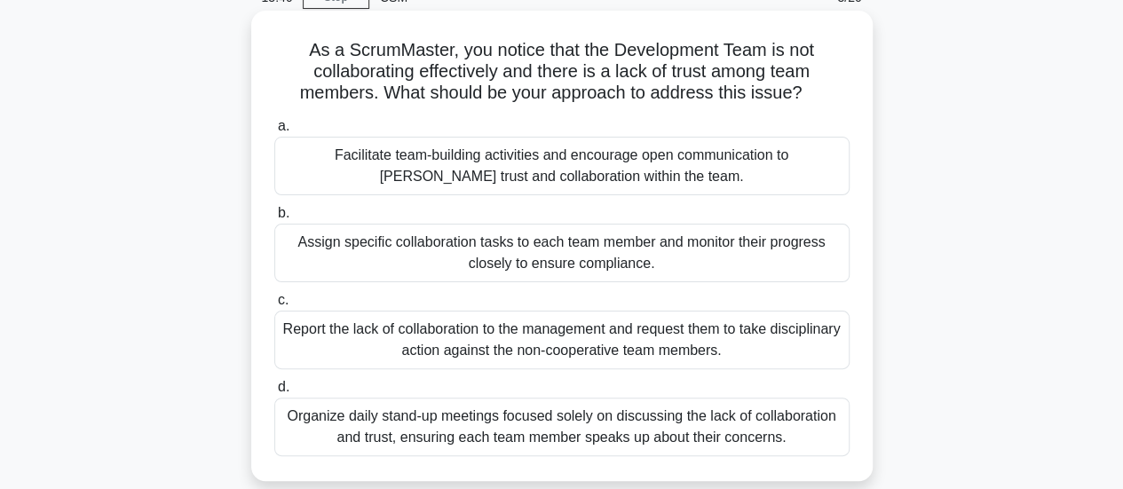
click at [545, 162] on div "Facilitate team-building activities and encourage open communication to [PERSON…" at bounding box center [561, 166] width 575 height 59
click at [274, 132] on input "a. Facilitate team-building activities and encourage open communication to [PER…" at bounding box center [274, 127] width 0 height 12
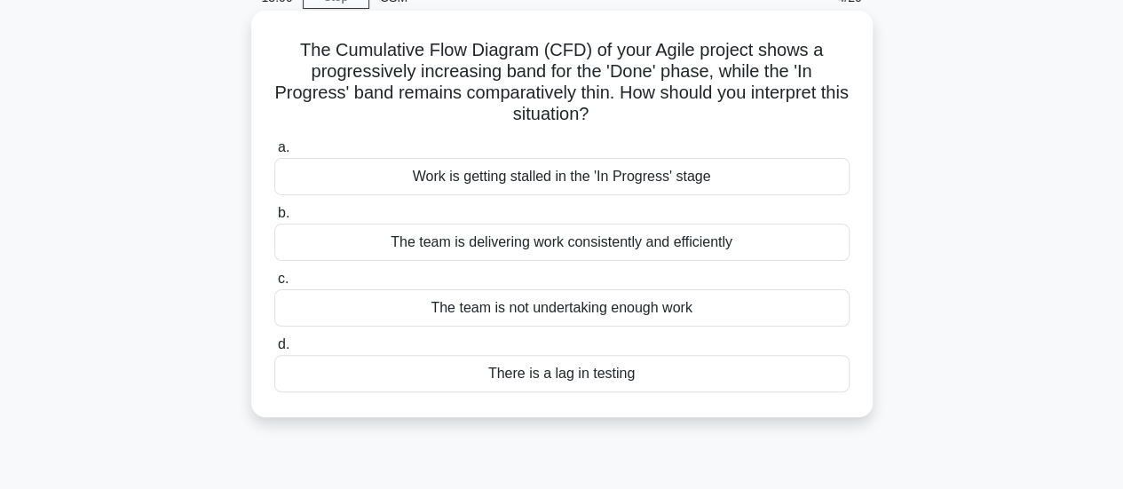
click at [753, 181] on div "Work is getting stalled in the 'In Progress' stage" at bounding box center [561, 176] width 575 height 37
click at [274, 154] on input "a. Work is getting stalled in the 'In Progress' stage" at bounding box center [274, 148] width 0 height 12
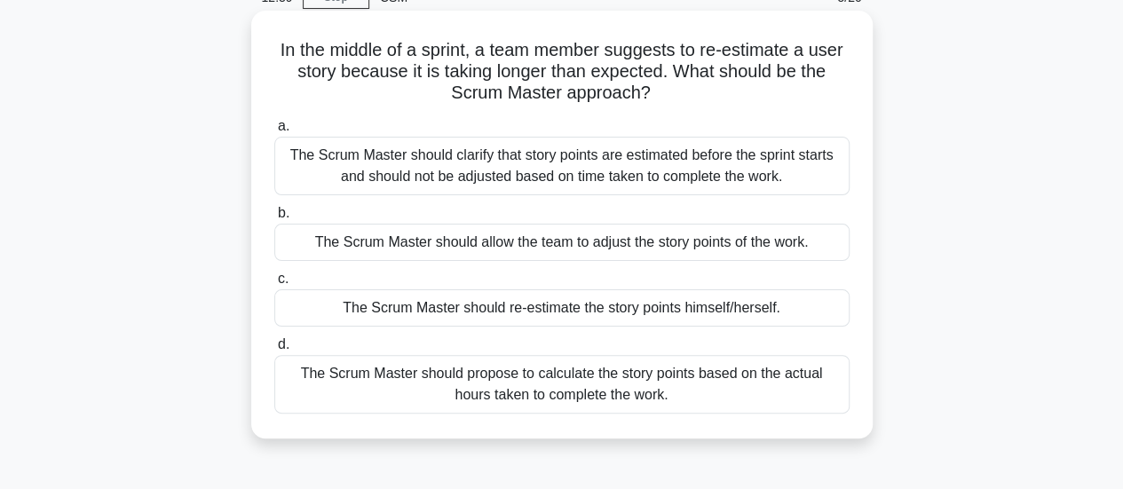
click at [391, 163] on div "The Scrum Master should clarify that story points are estimated before the spri…" at bounding box center [561, 166] width 575 height 59
click at [274, 132] on input "a. The Scrum Master should clarify that story points are estimated before the s…" at bounding box center [274, 127] width 0 height 12
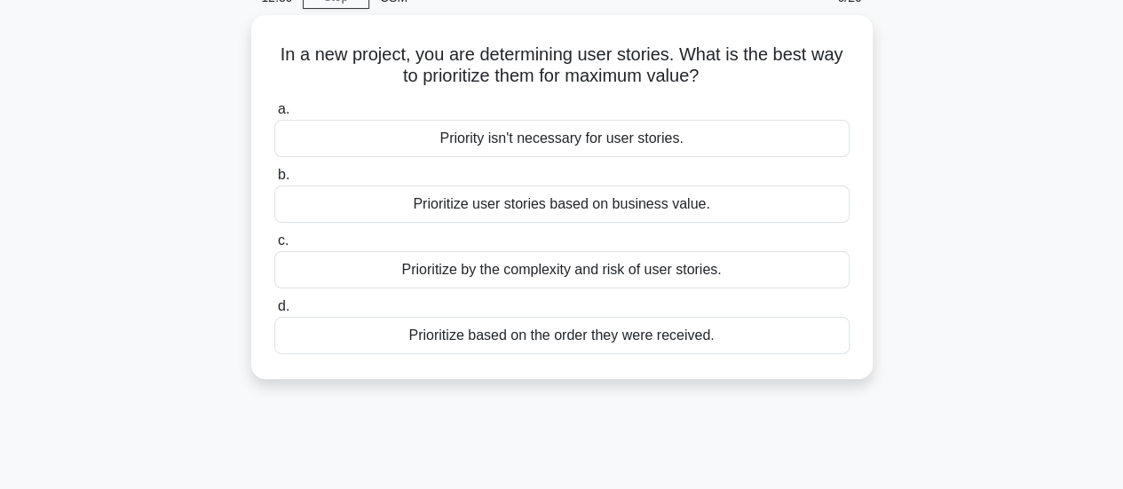
scroll to position [0, 0]
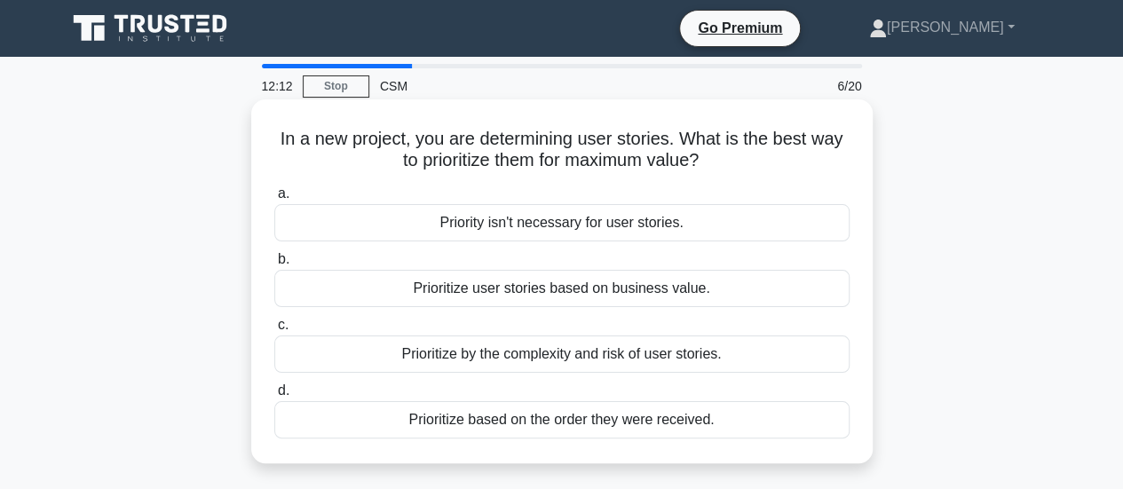
click at [519, 351] on div "Prioritize by the complexity and risk of user stories." at bounding box center [561, 354] width 575 height 37
click at [274, 331] on input "c. Prioritize by the complexity and risk of user stories." at bounding box center [274, 326] width 0 height 12
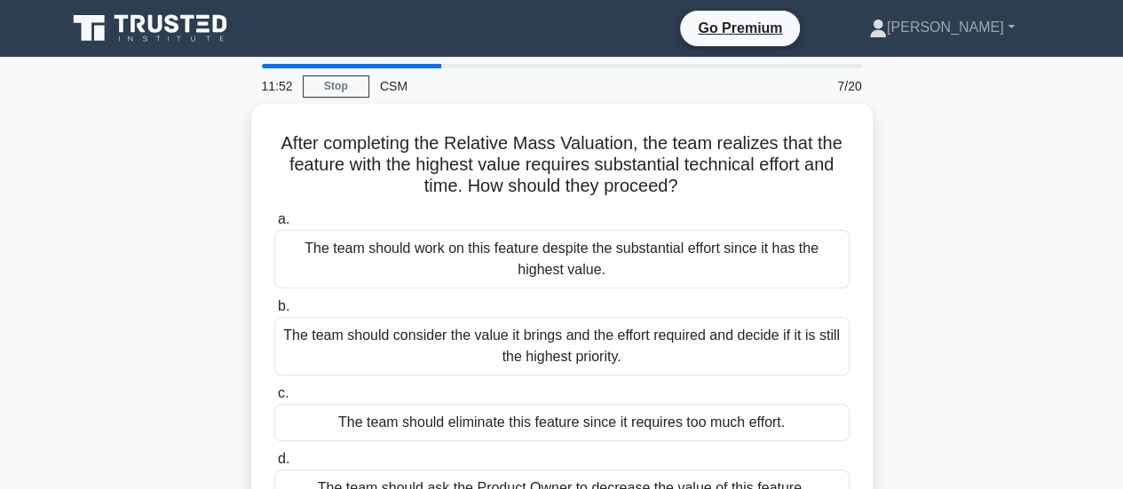
scroll to position [89, 0]
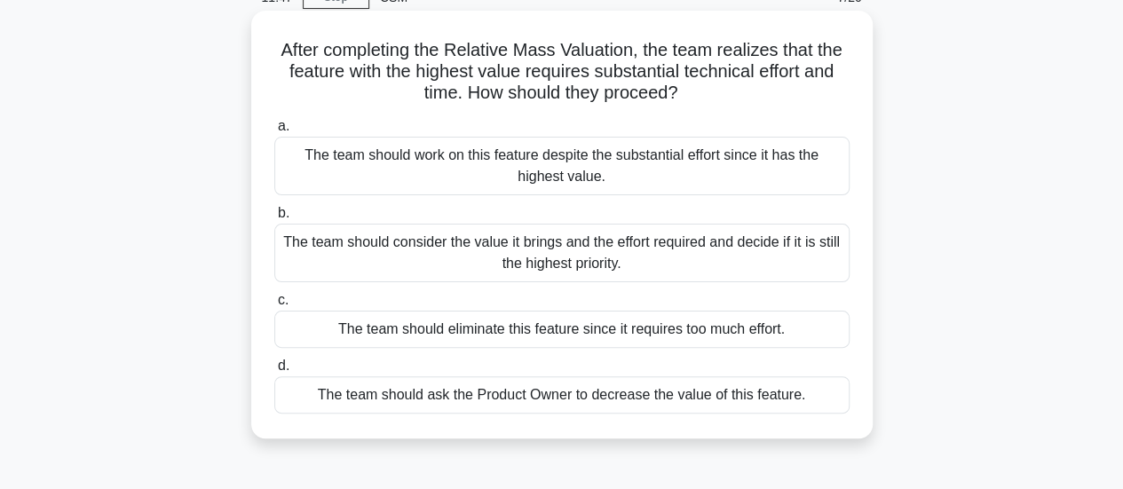
click at [593, 250] on div "The team should consider the value it brings and the effort required and decide…" at bounding box center [561, 253] width 575 height 59
click at [274, 219] on input "b. The team should consider the value it brings and the effort required and dec…" at bounding box center [274, 214] width 0 height 12
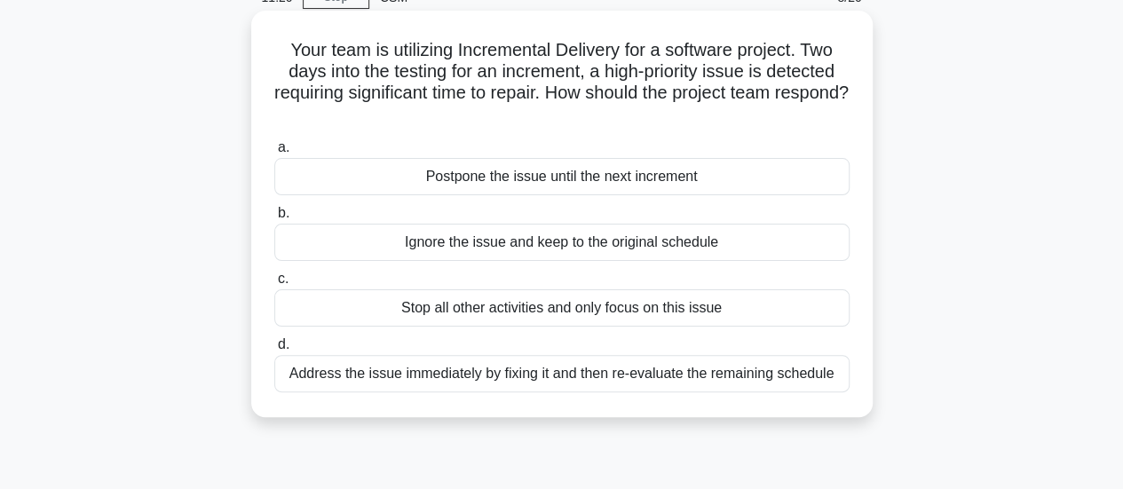
click at [663, 377] on div "Address the issue immediately by fixing it and then re-evaluate the remaining s…" at bounding box center [561, 373] width 575 height 37
click at [274, 351] on input "d. Address the issue immediately by fixing it and then re-evaluate the remainin…" at bounding box center [274, 345] width 0 height 12
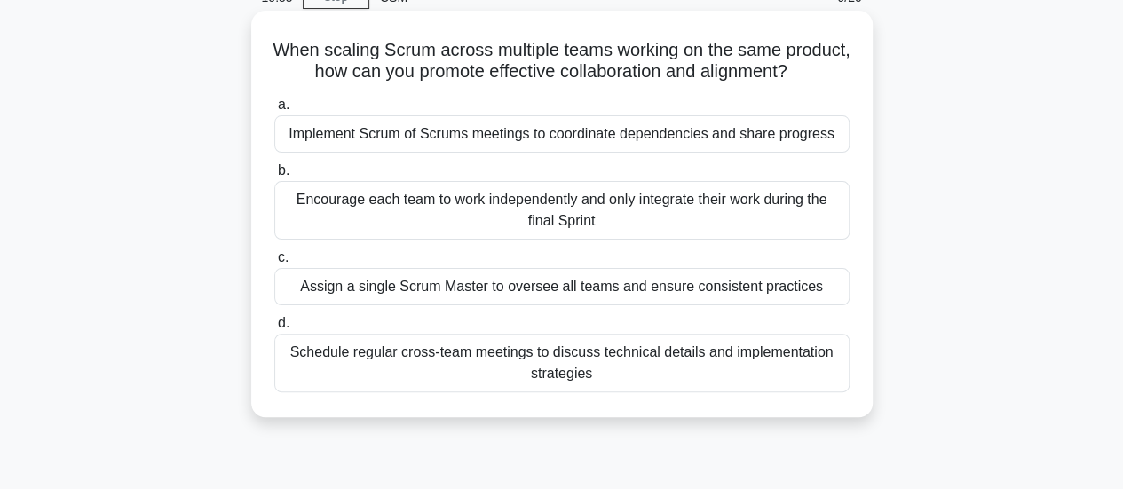
click at [659, 393] on div "Schedule regular cross-team meetings to discuss technical details and implement…" at bounding box center [561, 363] width 575 height 59
click at [274, 329] on input "d. Schedule regular cross-team meetings to discuss technical details and implem…" at bounding box center [274, 324] width 0 height 12
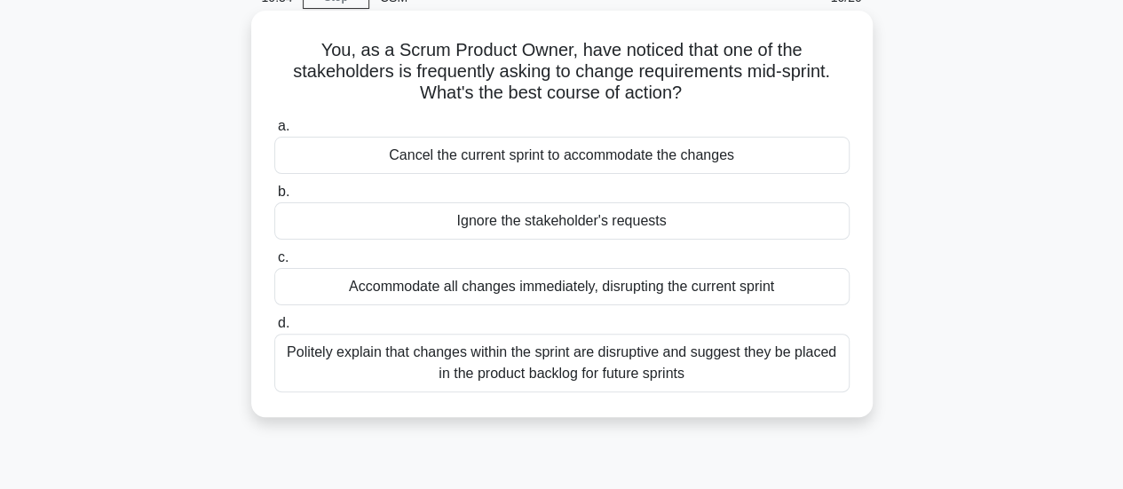
click at [585, 354] on div "Politely explain that changes within the sprint are disruptive and suggest they…" at bounding box center [561, 363] width 575 height 59
click at [274, 329] on input "d. Politely explain that changes within the sprint are disruptive and suggest t…" at bounding box center [274, 324] width 0 height 12
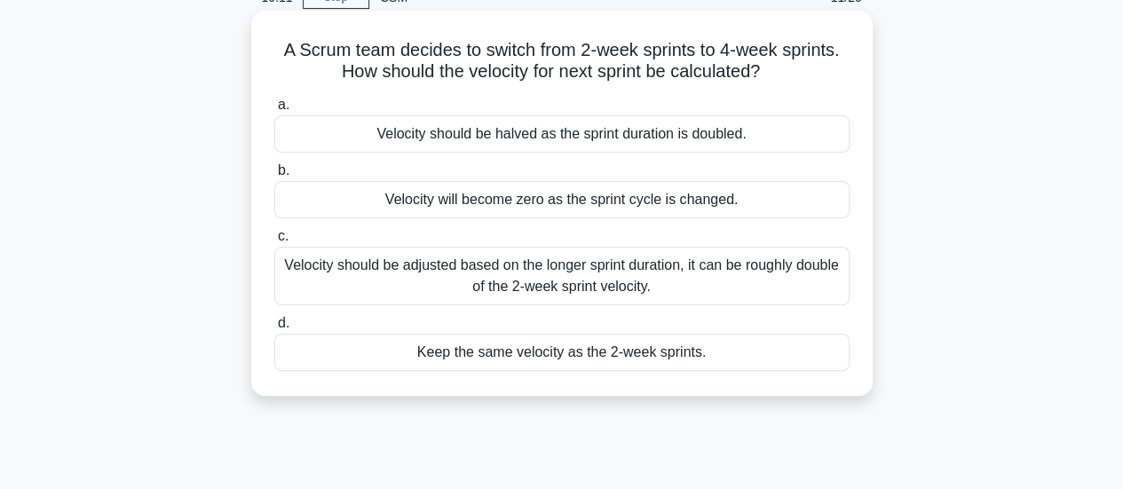
click at [573, 270] on div "Velocity should be adjusted based on the longer sprint duration, it can be roug…" at bounding box center [561, 276] width 575 height 59
click at [274, 242] on input "c. Velocity should be adjusted based on the longer sprint duration, it can be r…" at bounding box center [274, 237] width 0 height 12
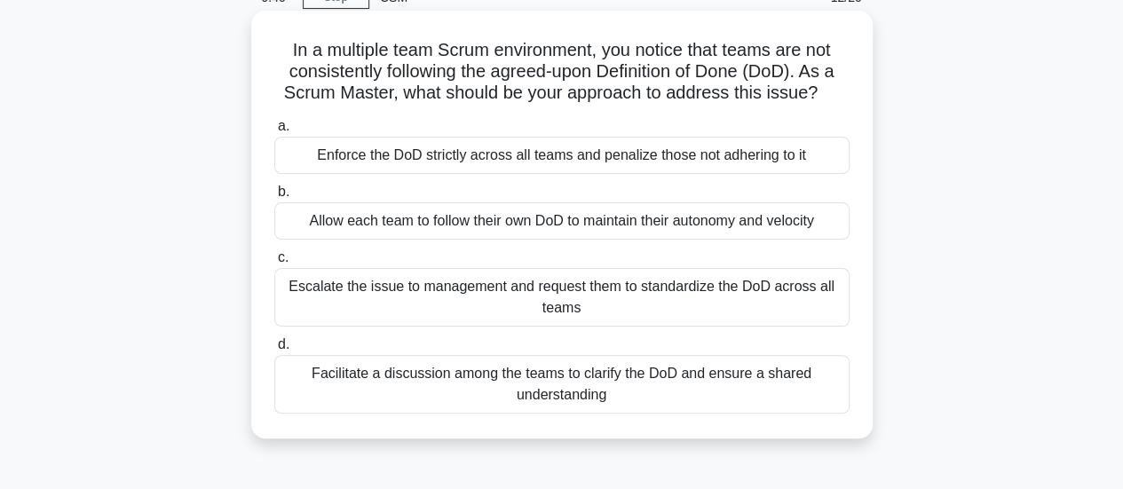
click at [558, 386] on div "Facilitate a discussion among the teams to clarify the DoD and ensure a shared …" at bounding box center [561, 384] width 575 height 59
click at [274, 351] on input "d. Facilitate a discussion among the teams to clarify the DoD and ensure a shar…" at bounding box center [274, 345] width 0 height 12
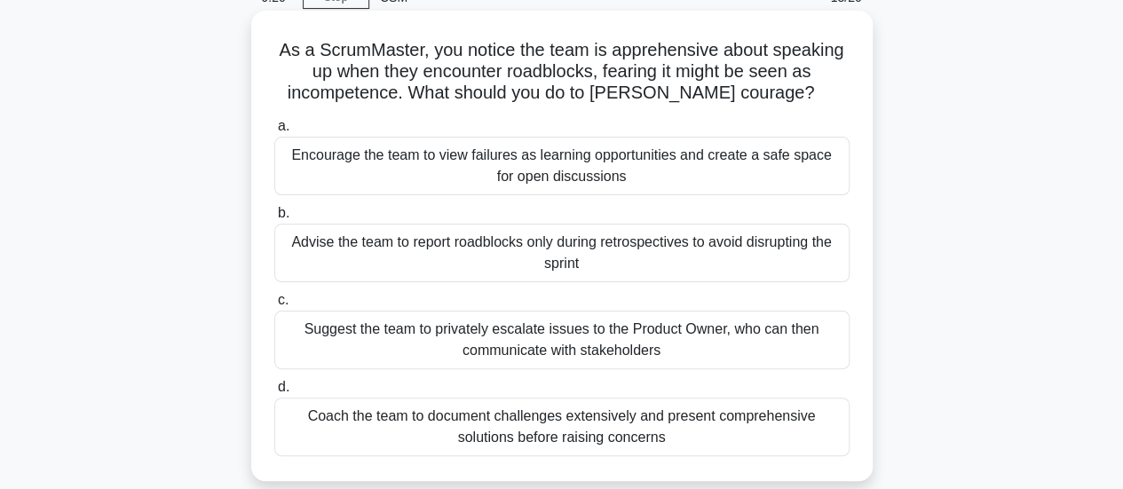
click at [518, 157] on div "Encourage the team to view failures as learning opportunities and create a safe…" at bounding box center [561, 166] width 575 height 59
click at [274, 132] on input "a. Encourage the team to view failures as learning opportunities and create a s…" at bounding box center [274, 127] width 0 height 12
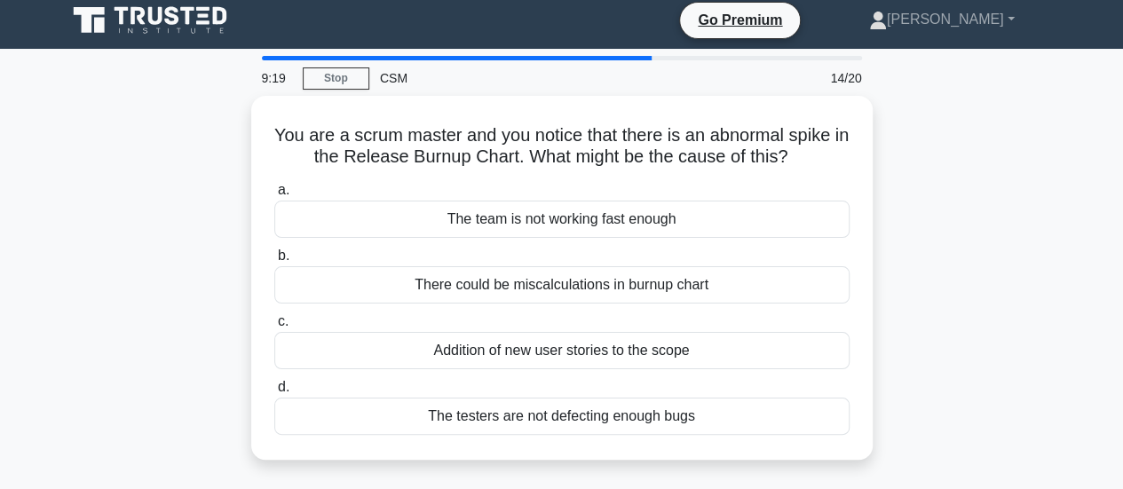
scroll to position [0, 0]
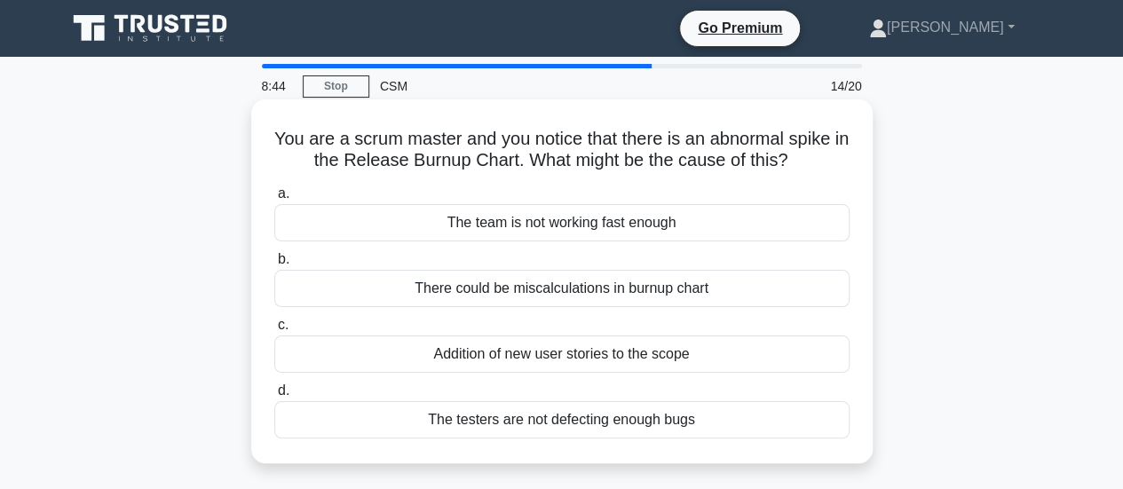
drag, startPoint x: 282, startPoint y: 137, endPoint x: 764, endPoint y: 422, distance: 559.4
click at [764, 422] on div "You are a scrum master and you notice that there is an abnormal spike in the Re…" at bounding box center [561, 282] width 607 height 350
copy div "You are a scrum master and you notice that there is an abnormal spike in the Re…"
click at [526, 349] on div "Addition of new user stories to the scope" at bounding box center [561, 354] width 575 height 37
click at [274, 331] on input "c. Addition of new user stories to the scope" at bounding box center [274, 326] width 0 height 12
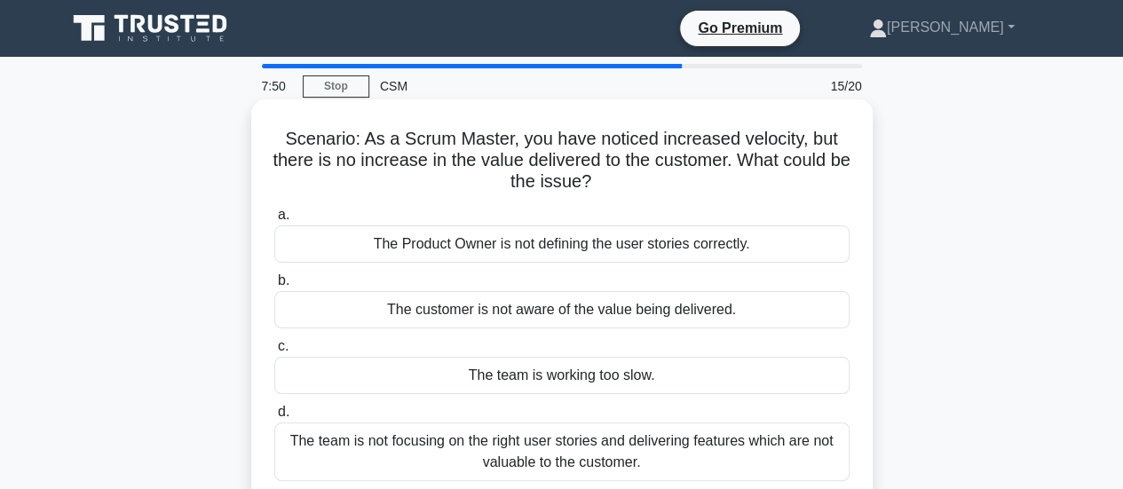
scroll to position [89, 0]
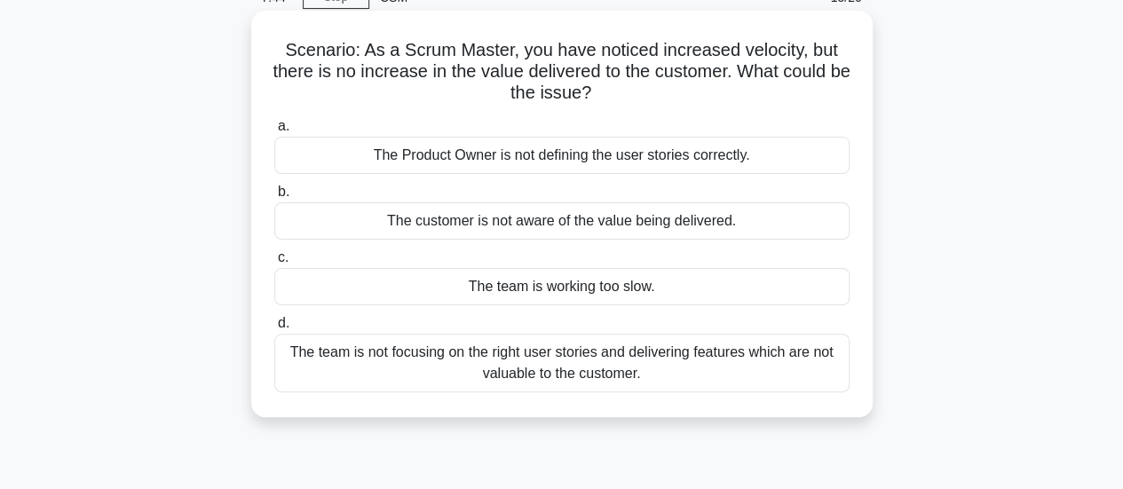
click at [469, 358] on div "The team is not focusing on the right user stories and delivering features whic…" at bounding box center [561, 363] width 575 height 59
click at [274, 329] on input "d. The team is not focusing on the right user stories and delivering features w…" at bounding box center [274, 324] width 0 height 12
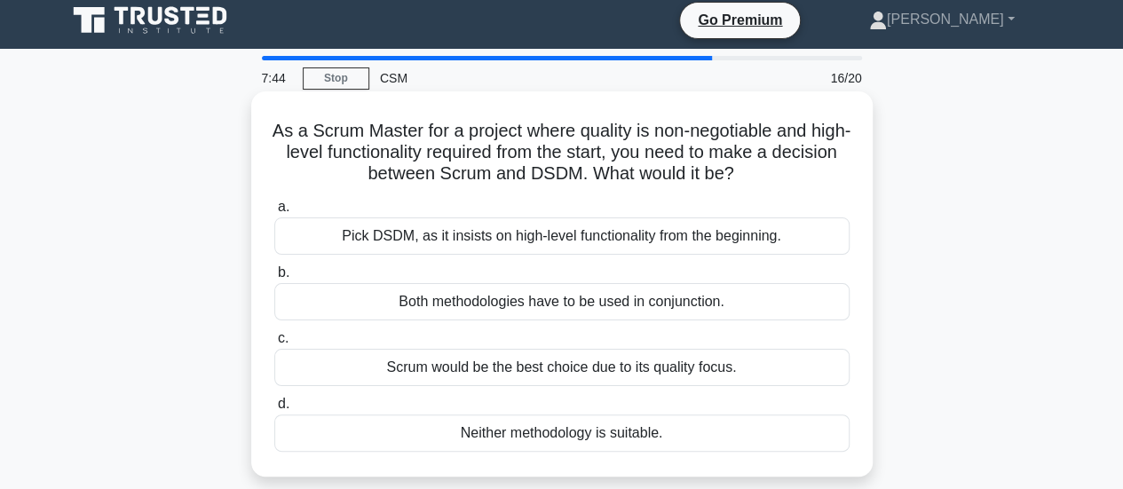
scroll to position [0, 0]
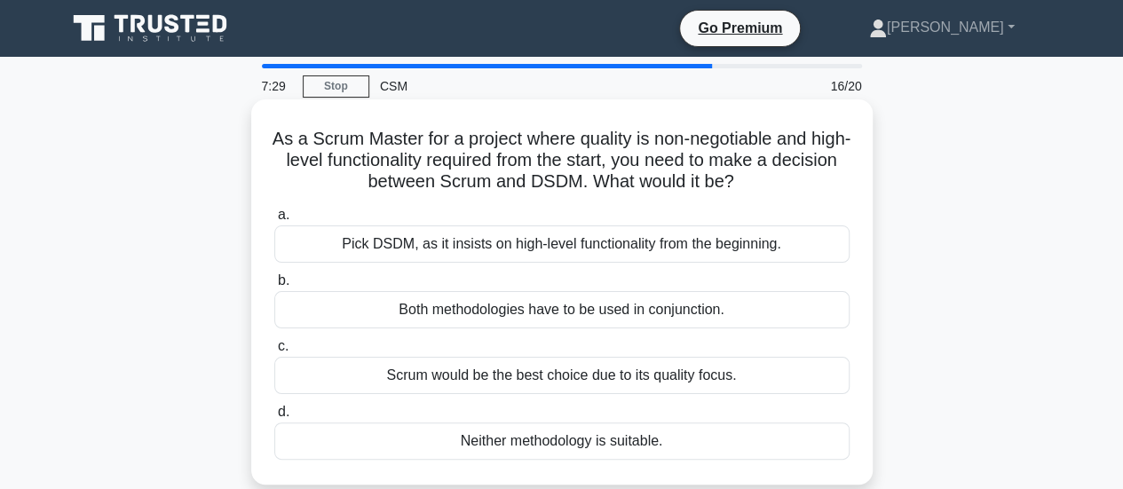
click at [652, 394] on div "a. Pick DSDM, as it insists on high-level functionality from the beginning. b. …" at bounding box center [562, 332] width 597 height 263
click at [645, 379] on div "Scrum would be the best choice due to its quality focus." at bounding box center [561, 375] width 575 height 37
click at [274, 353] on input "c. Scrum would be the best choice due to its quality focus." at bounding box center [274, 347] width 0 height 12
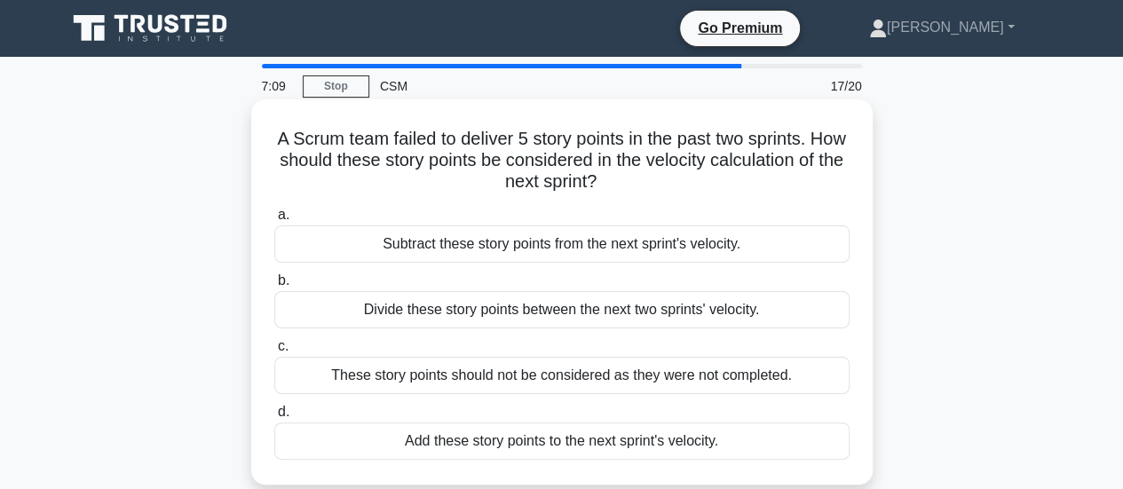
click at [580, 441] on div "Add these story points to the next sprint's velocity." at bounding box center [561, 441] width 575 height 37
click at [274, 418] on input "d. Add these story points to the next sprint's velocity." at bounding box center [274, 413] width 0 height 12
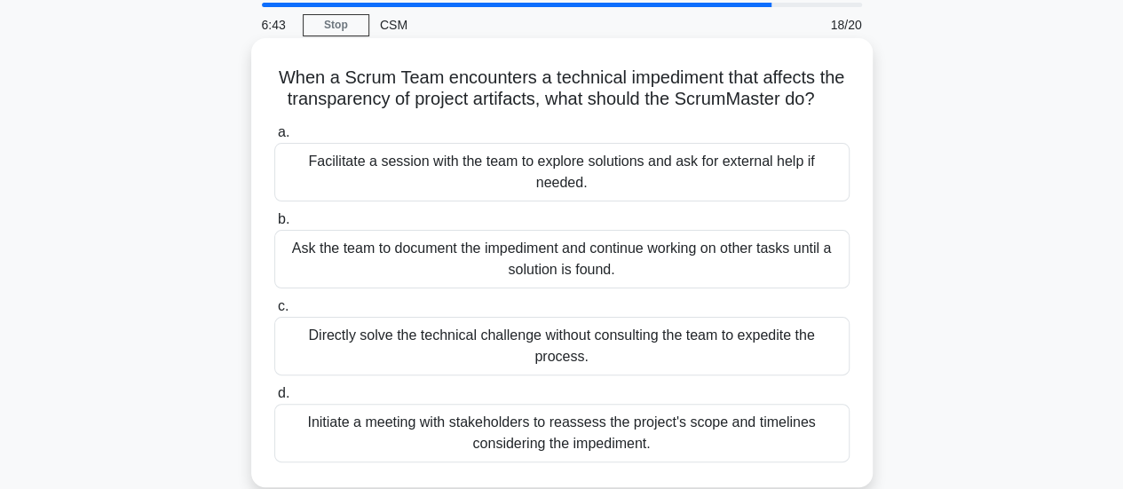
scroll to position [89, 0]
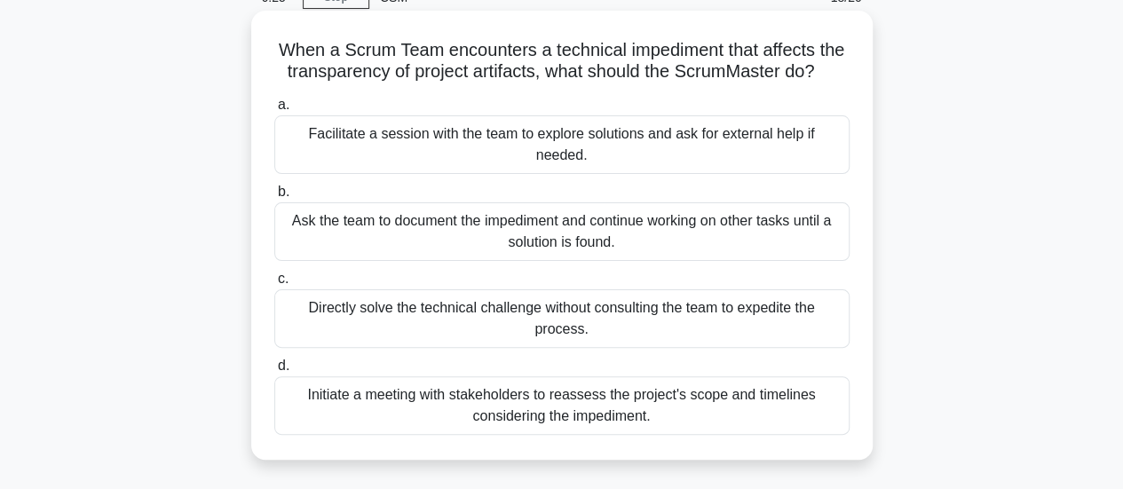
click at [574, 138] on div "Facilitate a session with the team to explore solutions and ask for external he…" at bounding box center [561, 144] width 575 height 59
click at [274, 111] on input "a. Facilitate a session with the team to explore solutions and ask for external…" at bounding box center [274, 105] width 0 height 12
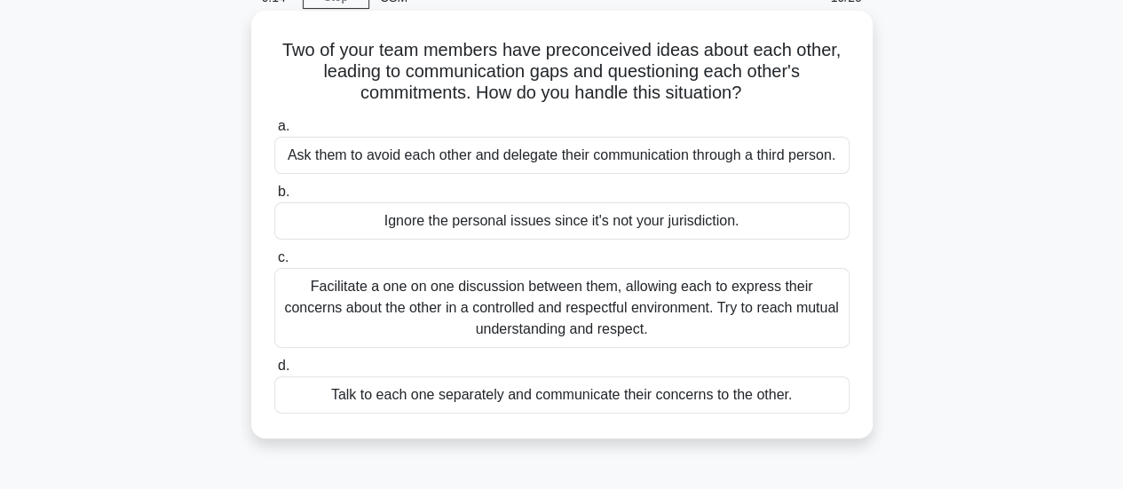
click at [535, 305] on div "Facilitate a one on one discussion between them, allowing each to express their…" at bounding box center [561, 308] width 575 height 80
click at [274, 264] on input "c. Facilitate a one on one discussion between them, allowing each to express th…" at bounding box center [274, 258] width 0 height 12
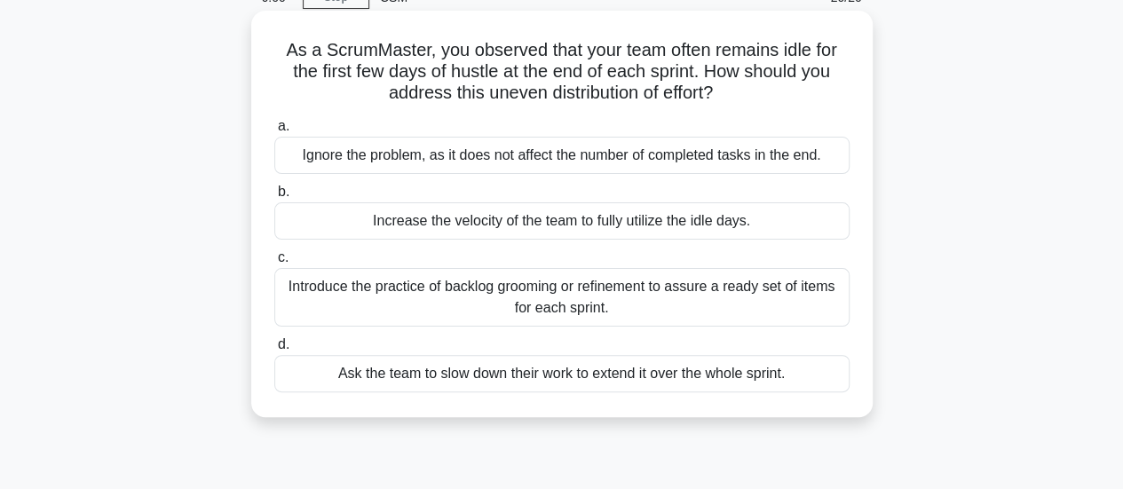
click at [485, 218] on div "Increase the velocity of the team to fully utilize the idle days." at bounding box center [561, 220] width 575 height 37
click at [274, 198] on input "b. Increase the velocity of the team to fully utilize the idle days." at bounding box center [274, 192] width 0 height 12
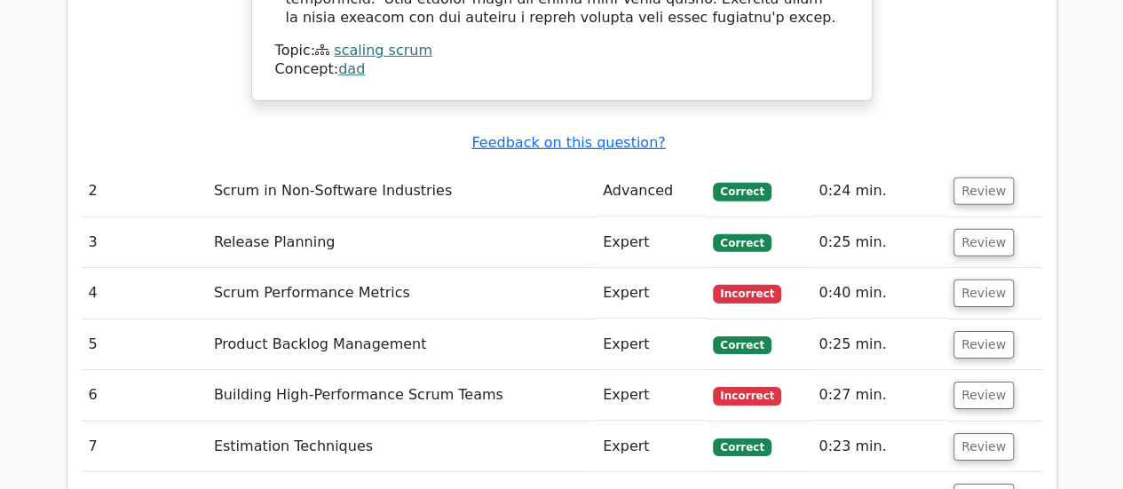
scroll to position [2664, 0]
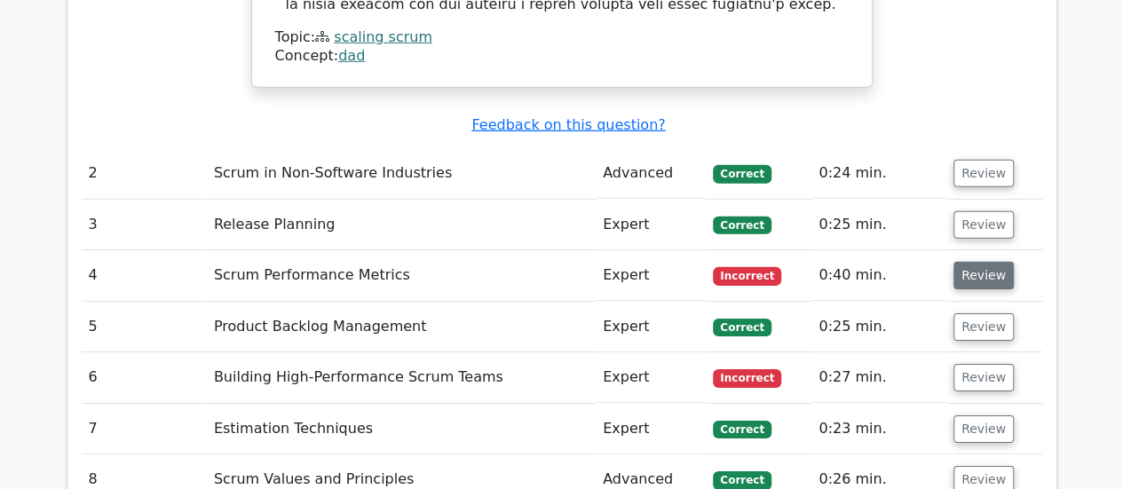
click at [980, 262] on button "Review" at bounding box center [984, 276] width 60 height 28
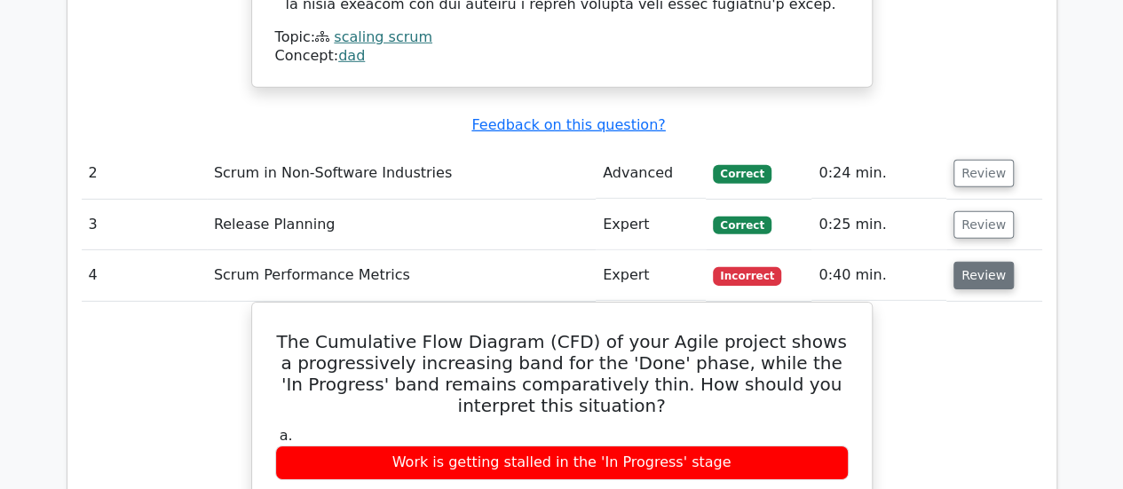
click at [979, 262] on button "Review" at bounding box center [984, 276] width 60 height 28
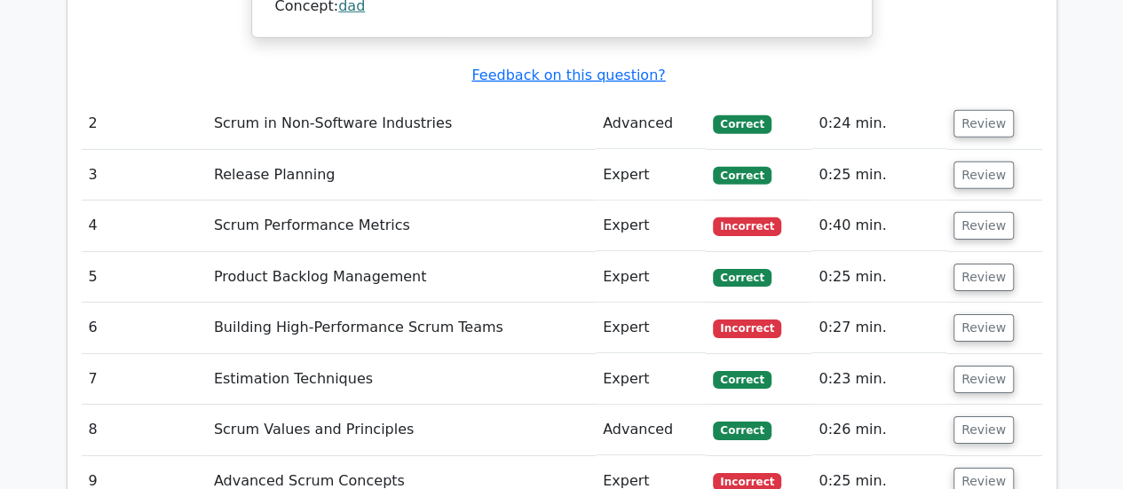
scroll to position [2753, 0]
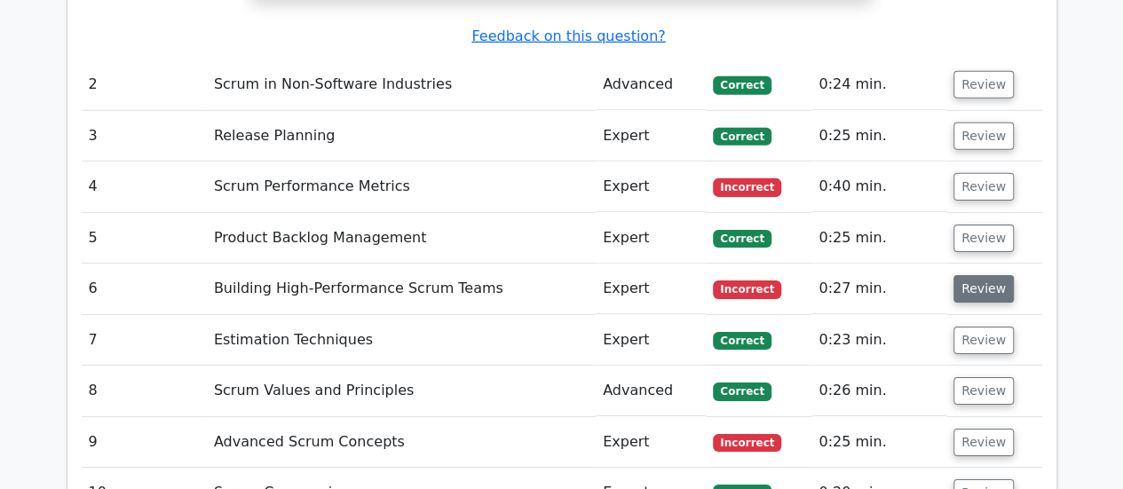
click at [968, 275] on button "Review" at bounding box center [984, 289] width 60 height 28
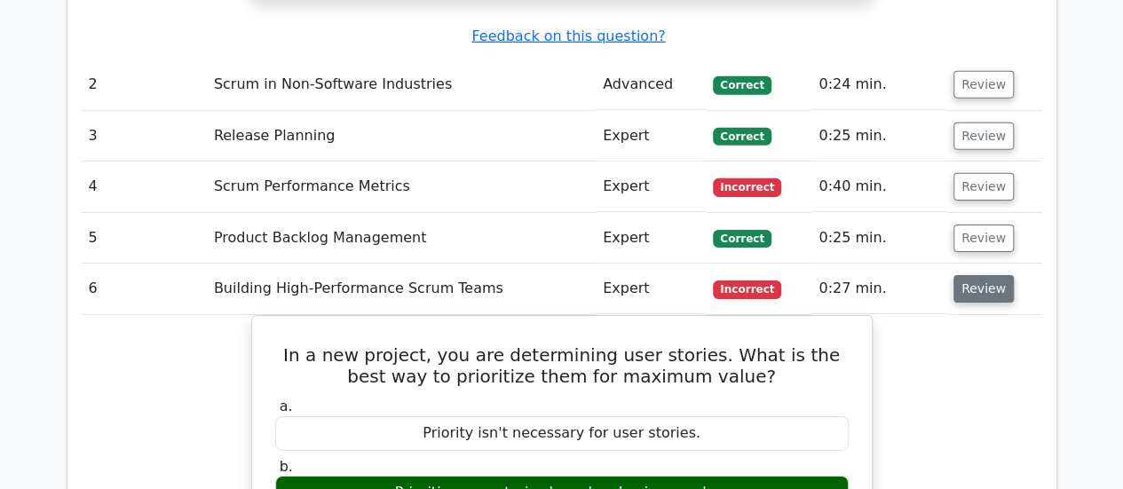
click at [982, 275] on button "Review" at bounding box center [984, 289] width 60 height 28
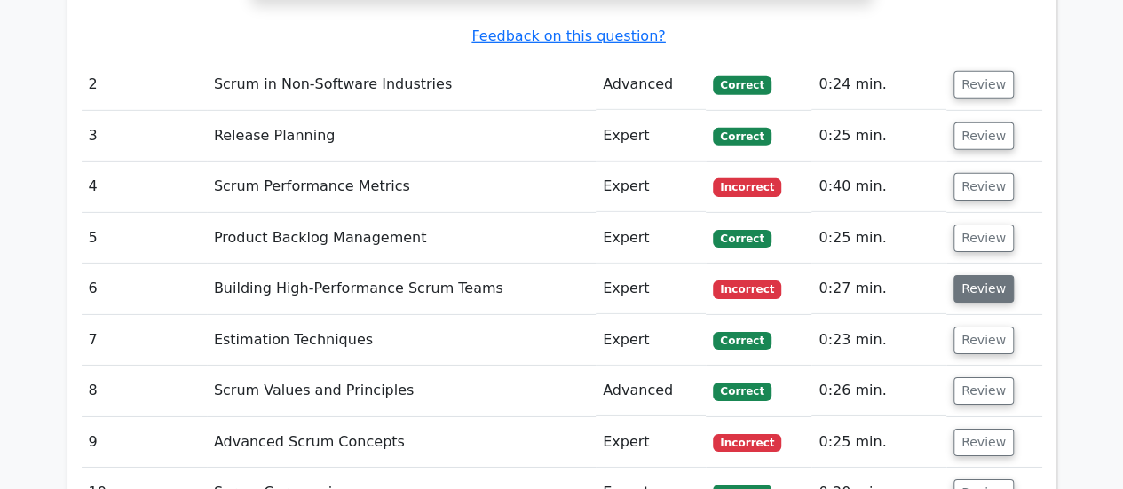
scroll to position [2842, 0]
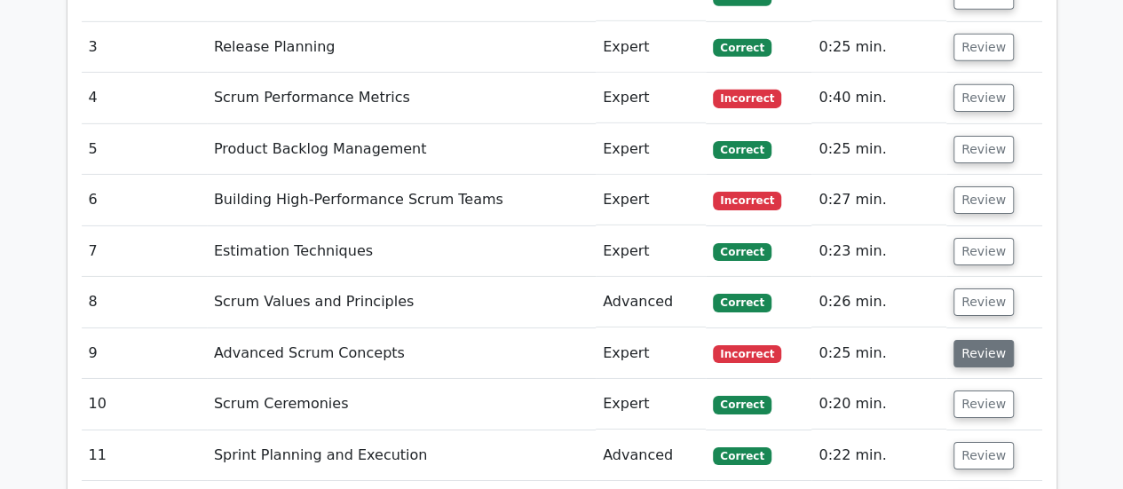
click at [980, 340] on button "Review" at bounding box center [984, 354] width 60 height 28
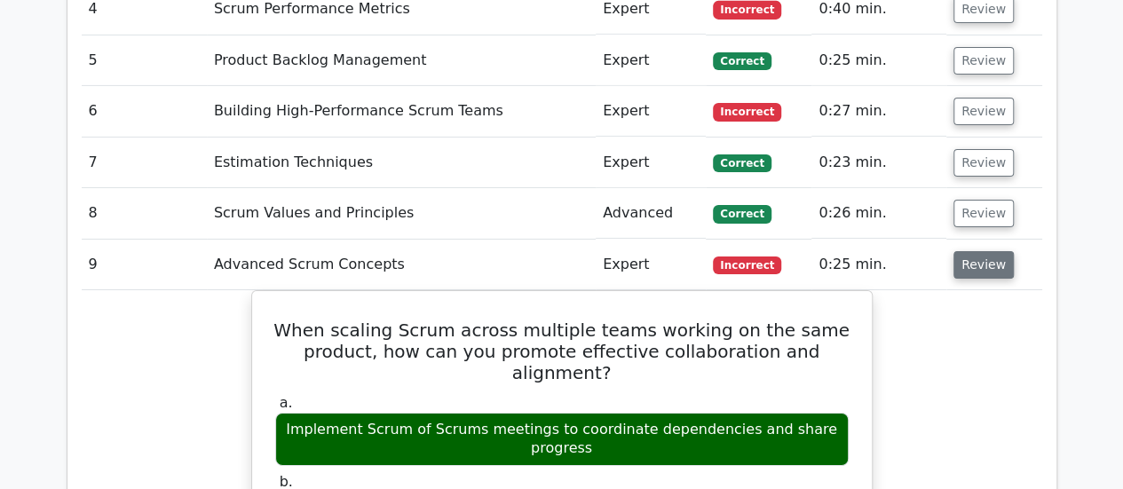
scroll to position [3019, 0]
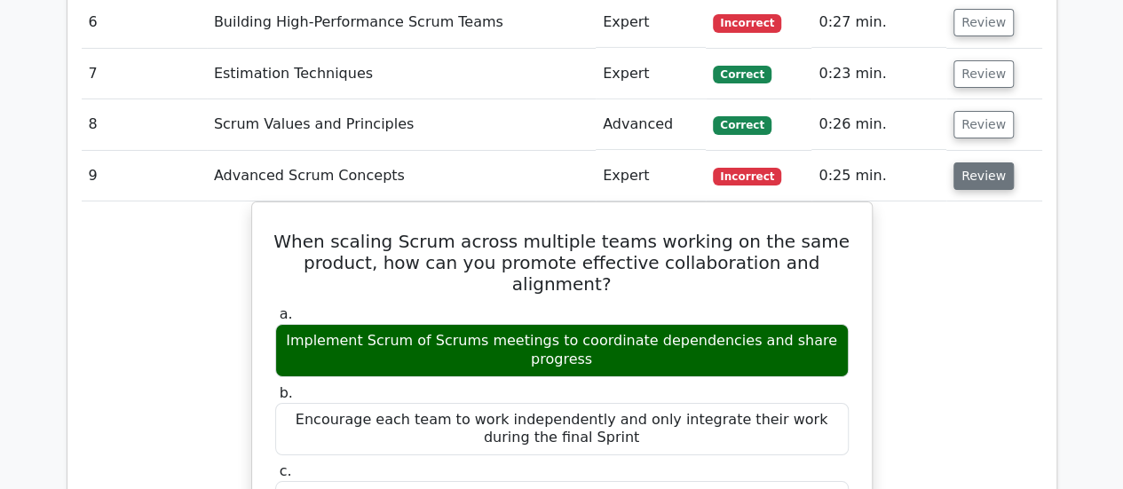
click at [984, 163] on button "Review" at bounding box center [984, 177] width 60 height 28
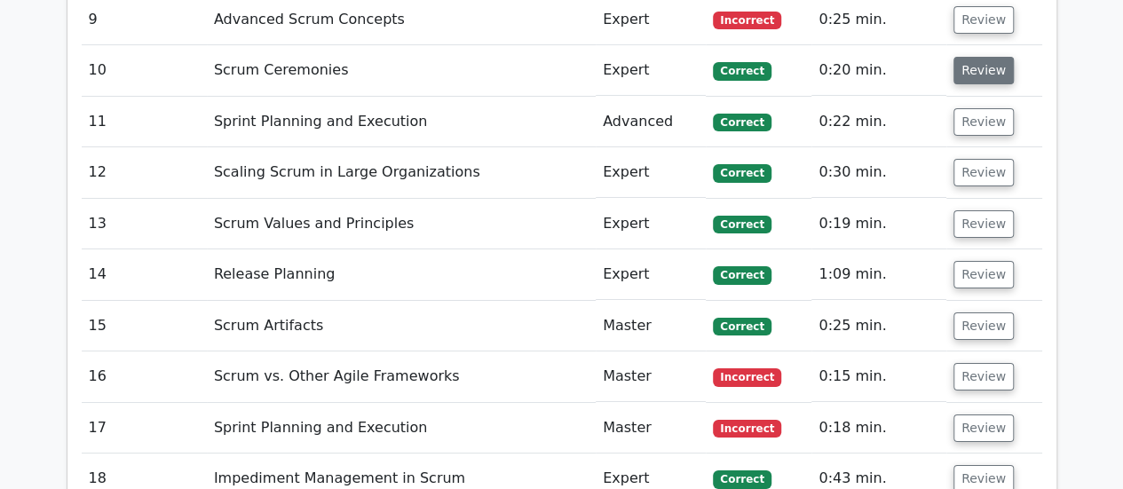
scroll to position [3197, 0]
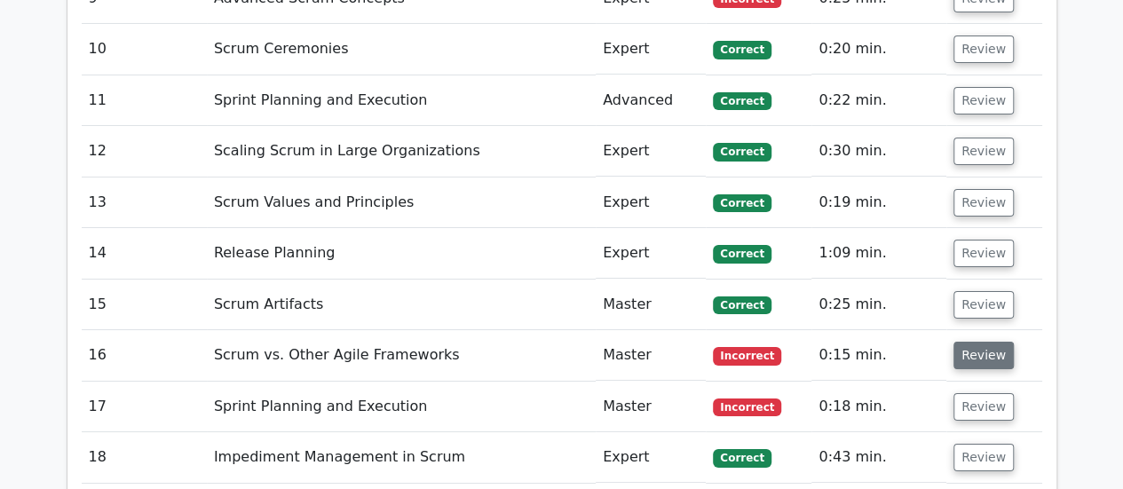
click at [988, 342] on button "Review" at bounding box center [984, 356] width 60 height 28
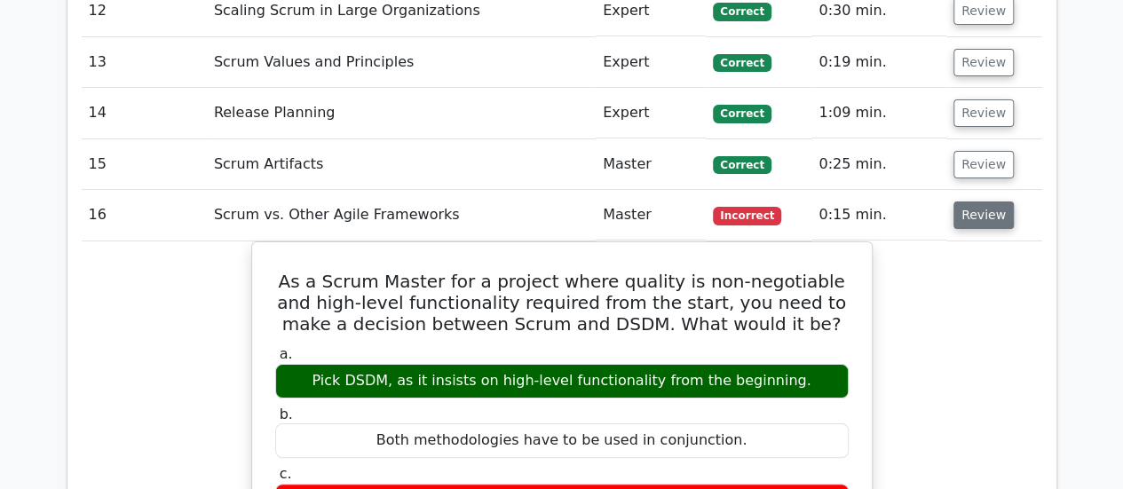
scroll to position [3375, 0]
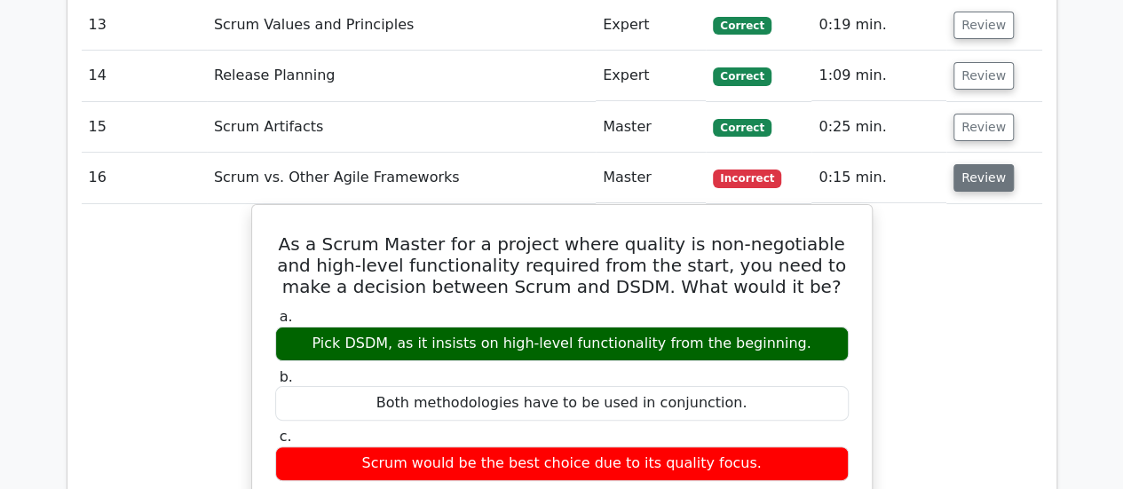
click at [980, 164] on button "Review" at bounding box center [984, 178] width 60 height 28
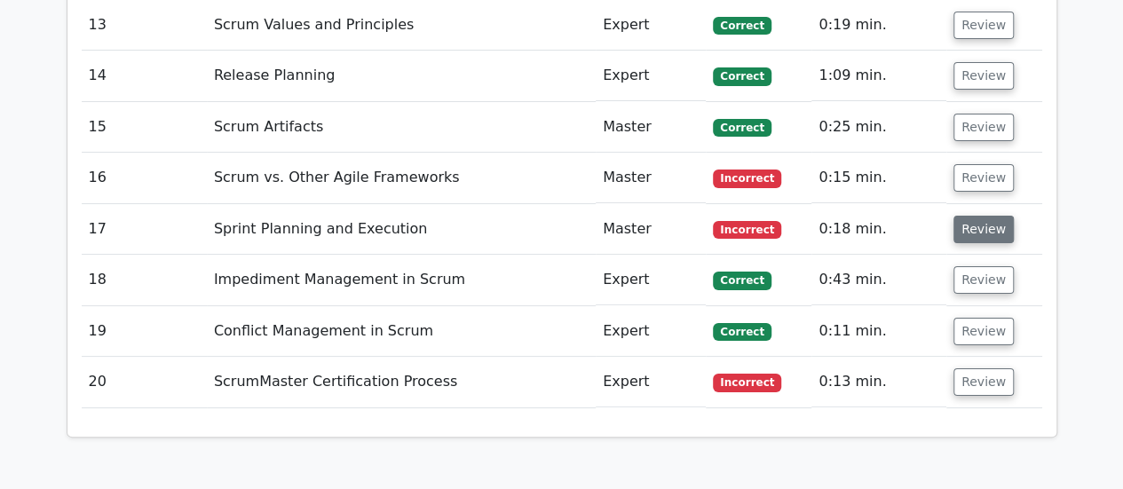
click at [972, 216] on button "Review" at bounding box center [984, 230] width 60 height 28
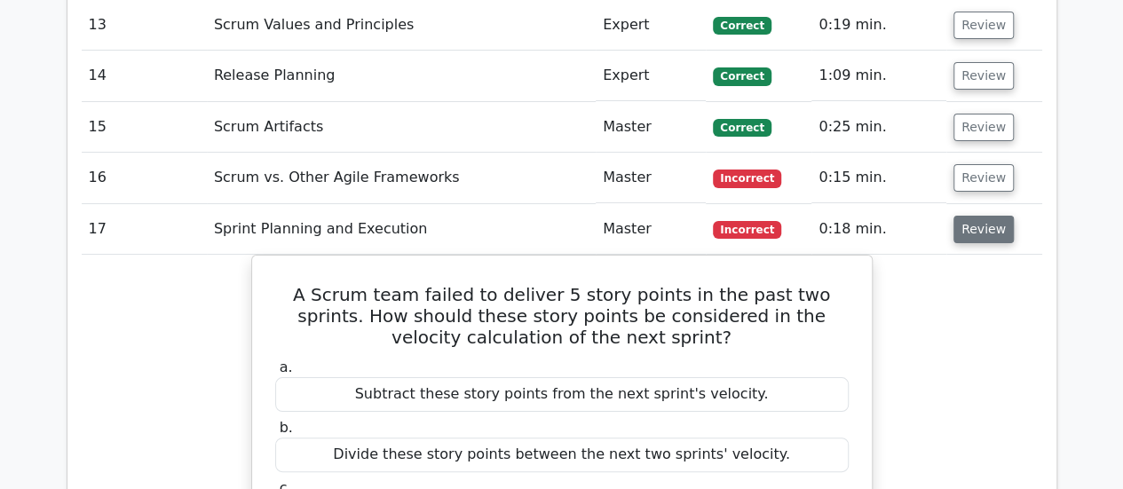
click at [988, 216] on button "Review" at bounding box center [984, 230] width 60 height 28
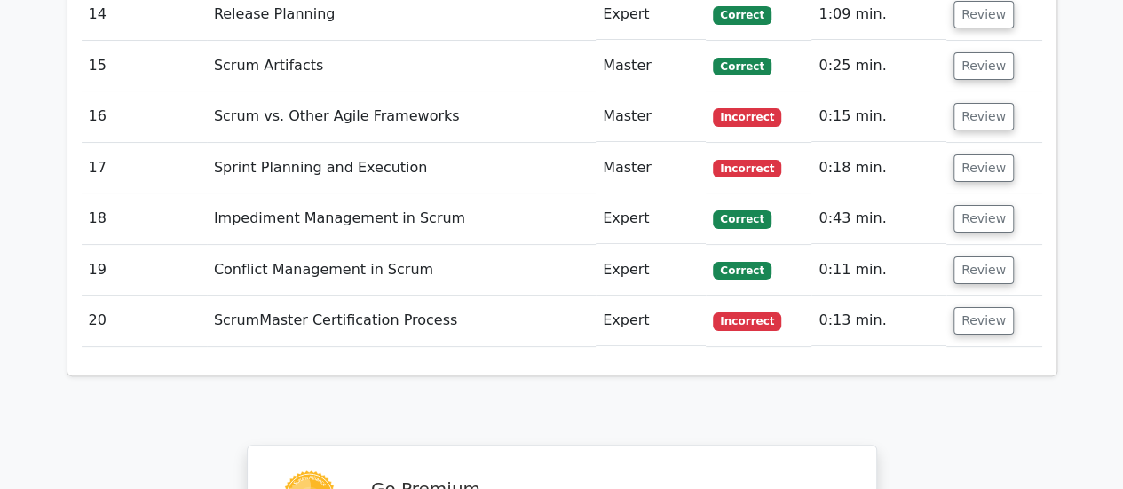
scroll to position [3463, 0]
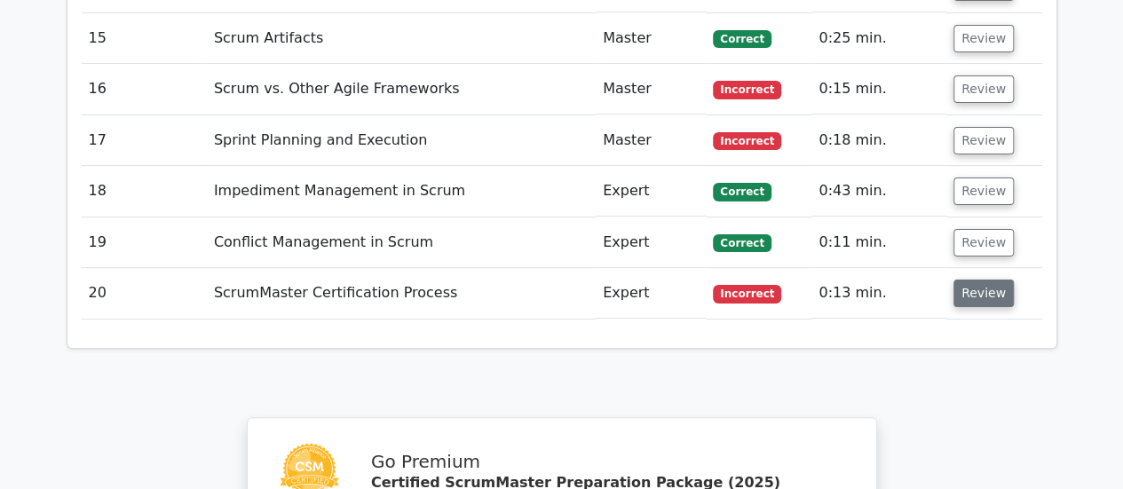
click at [989, 280] on button "Review" at bounding box center [984, 294] width 60 height 28
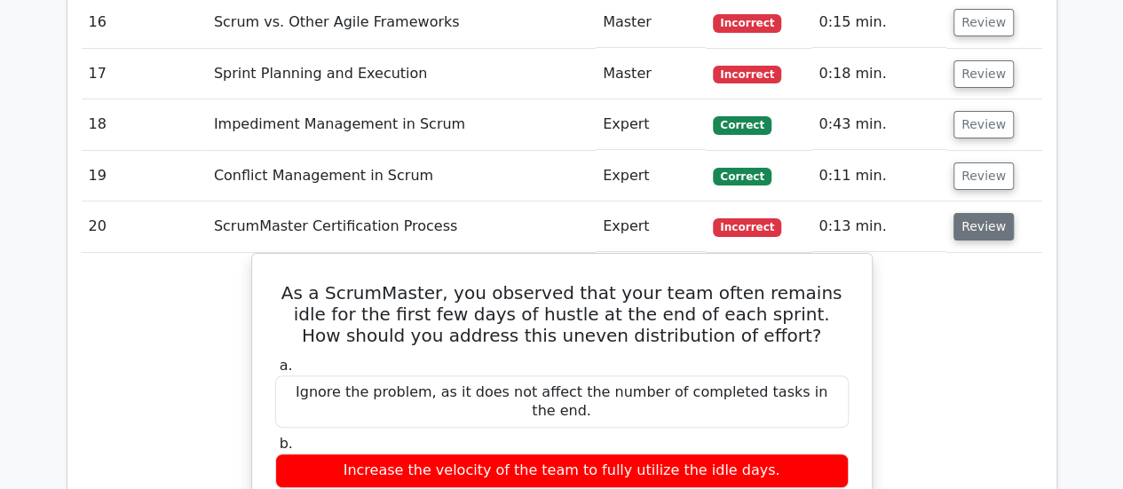
scroll to position [3552, 0]
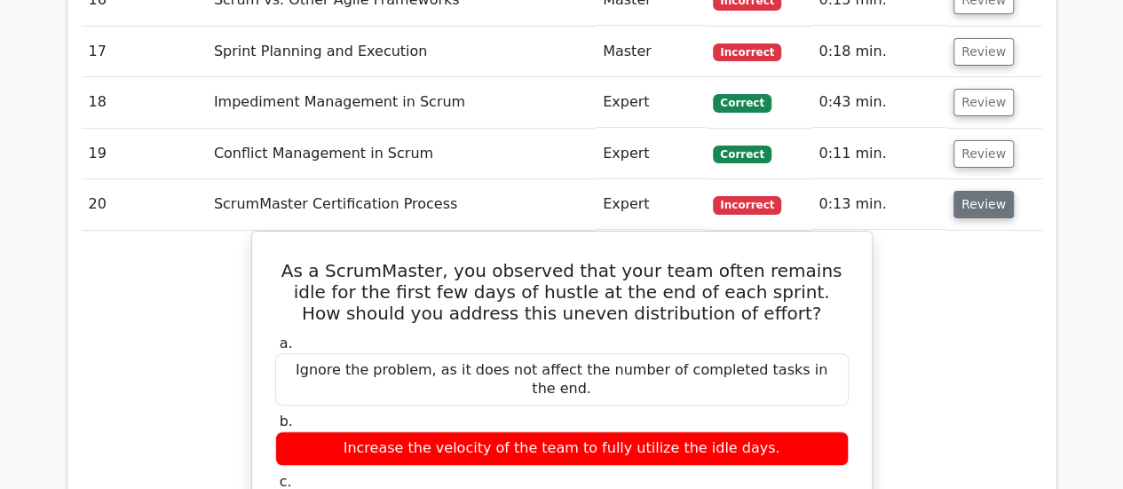
click at [984, 191] on button "Review" at bounding box center [984, 205] width 60 height 28
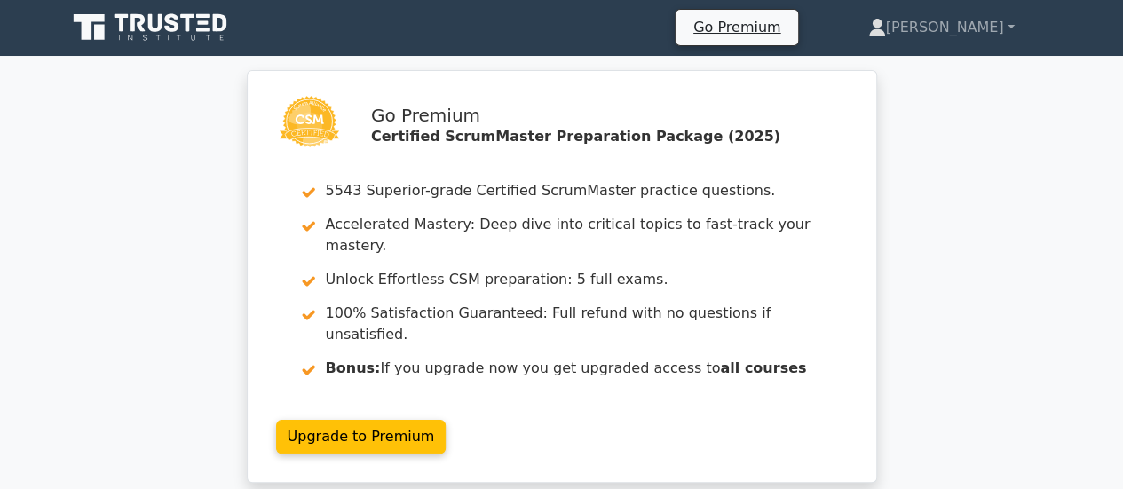
scroll to position [0, 0]
